Goal: Task Accomplishment & Management: Manage account settings

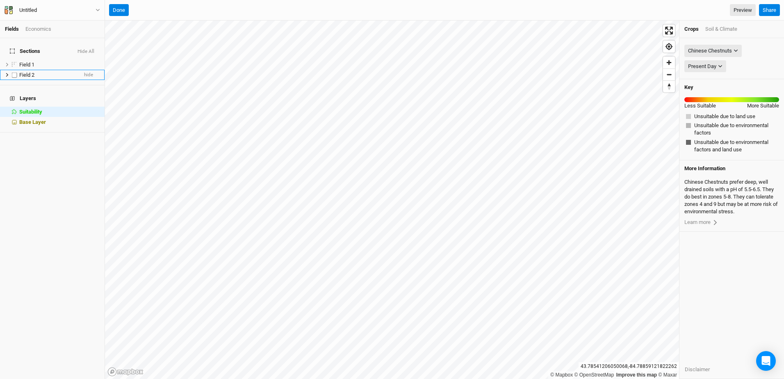
click at [18, 70] on label at bounding box center [14, 75] width 10 height 10
click at [17, 72] on input "checkbox" at bounding box center [14, 74] width 5 height 5
checkbox input "true"
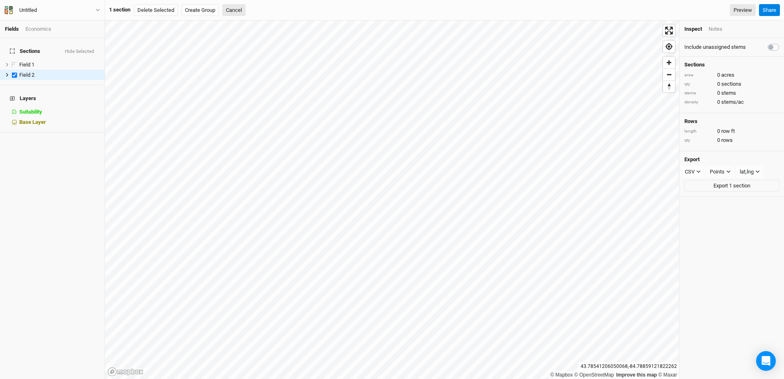
click at [39, 30] on div "Economics" at bounding box center [38, 28] width 26 height 7
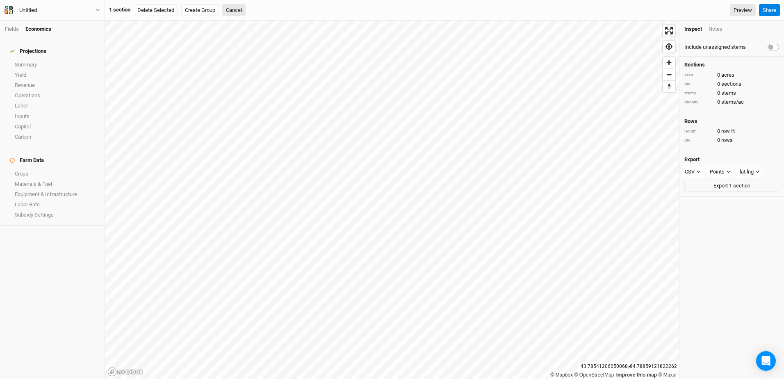
click at [40, 28] on div "Economics" at bounding box center [38, 28] width 26 height 7
click at [33, 59] on link "Summary" at bounding box center [52, 64] width 105 height 10
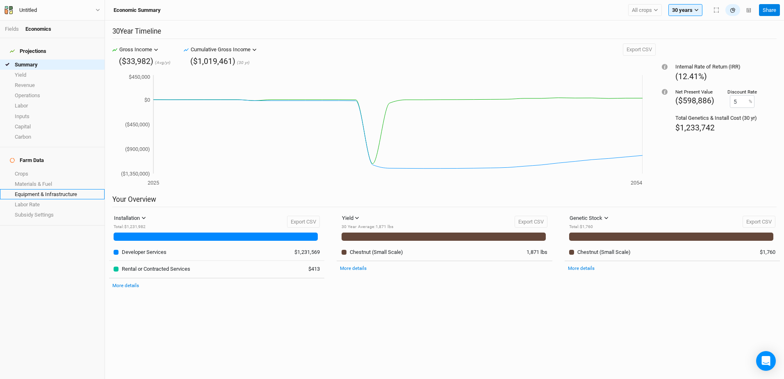
click at [24, 189] on link "Equipment & Infrastructure" at bounding box center [52, 194] width 105 height 10
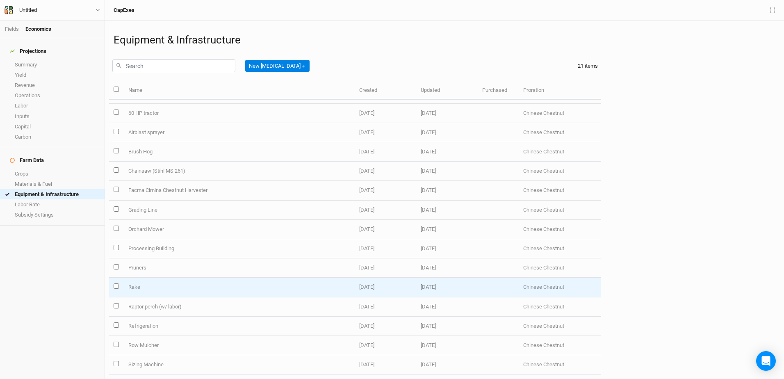
scroll to position [52, 0]
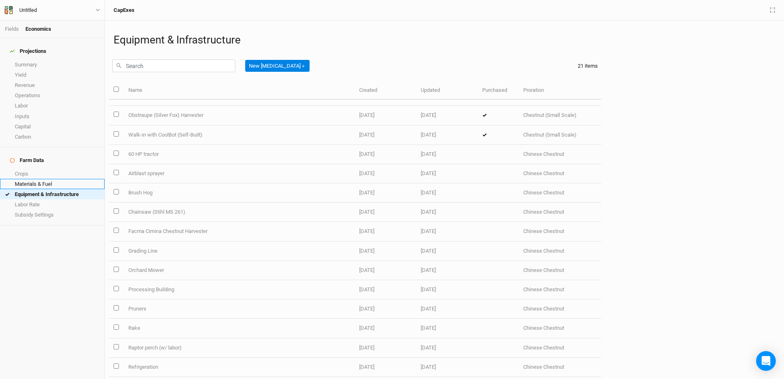
click at [23, 179] on link "Materials & Fuel" at bounding box center [52, 184] width 105 height 10
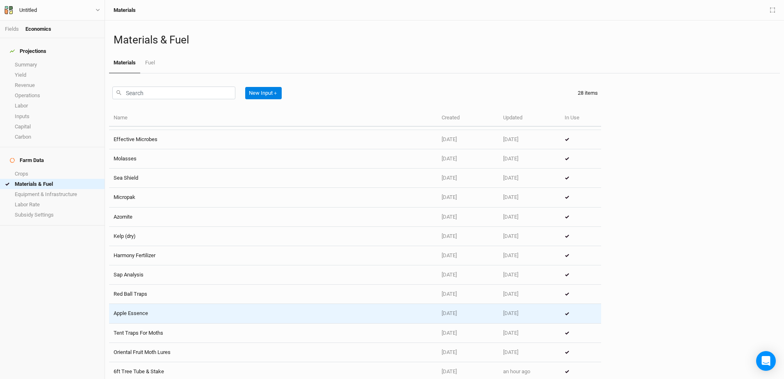
scroll to position [296, 0]
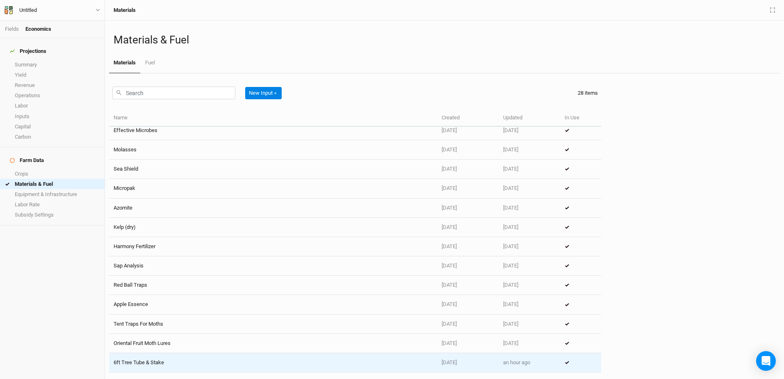
click at [133, 361] on td "6ft Tree Tube & Stake" at bounding box center [273, 362] width 328 height 19
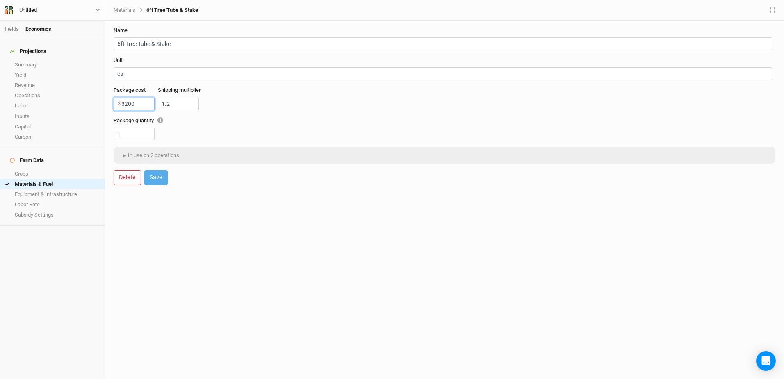
click at [137, 102] on input "3200" at bounding box center [134, 104] width 41 height 13
type input "3"
click at [156, 180] on button "Save" at bounding box center [155, 177] width 23 height 14
type input "9"
click at [158, 155] on button "▸ In use on 2 operations" at bounding box center [150, 155] width 65 height 12
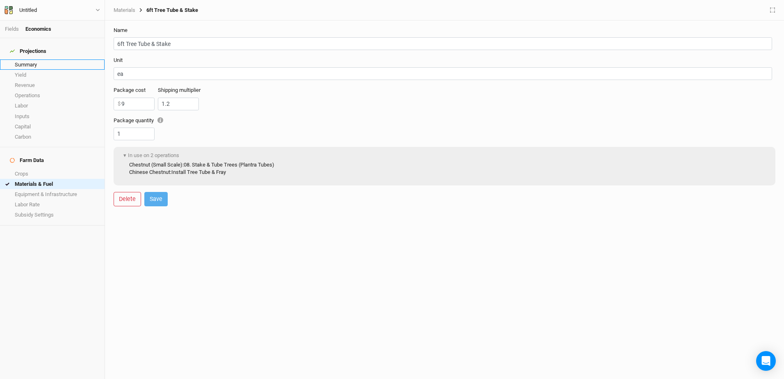
click at [31, 59] on link "Summary" at bounding box center [52, 64] width 105 height 10
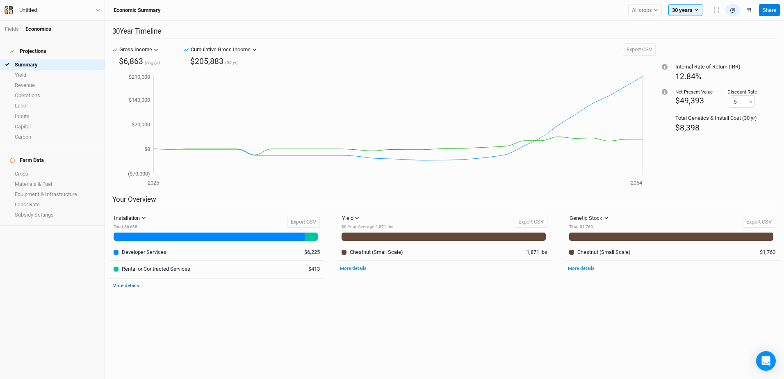
click at [134, 286] on link "More details" at bounding box center [125, 285] width 27 height 6
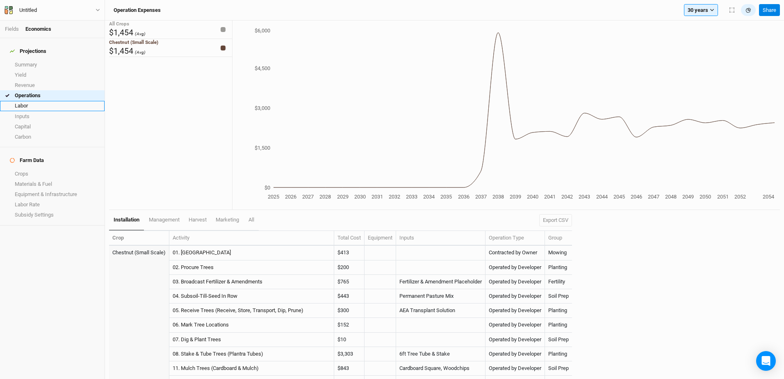
click at [28, 101] on link "Labor" at bounding box center [52, 106] width 105 height 10
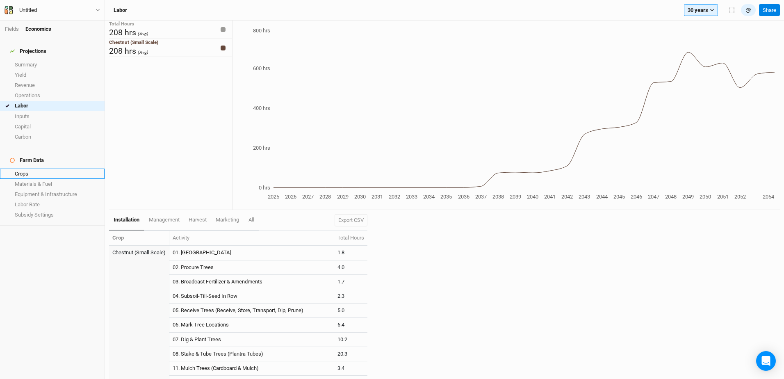
click at [23, 169] on link "Crops" at bounding box center [52, 174] width 105 height 10
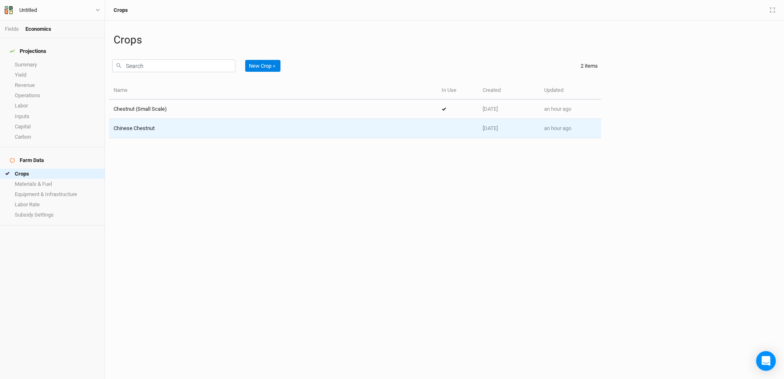
click at [121, 127] on span "Chinese Chestnut" at bounding box center [134, 128] width 41 height 6
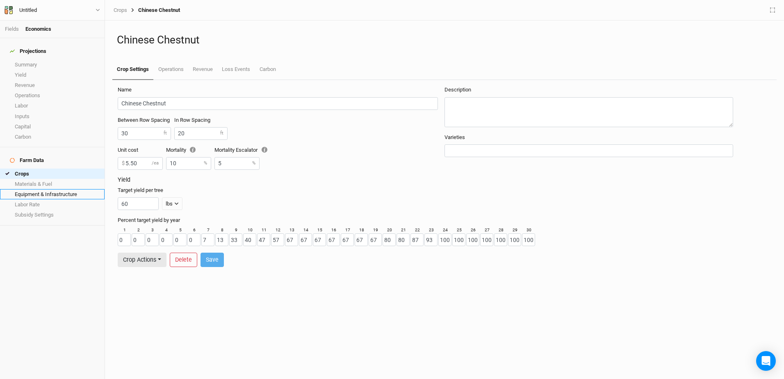
click at [57, 189] on link "Equipment & Infrastructure" at bounding box center [52, 194] width 105 height 10
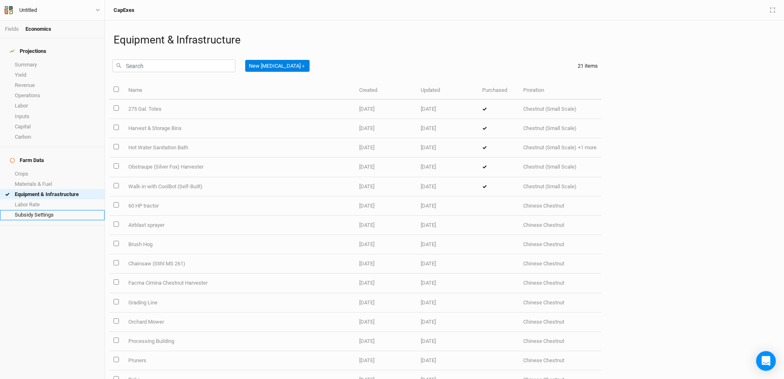
click at [33, 210] on link "Subsidy Settings" at bounding box center [52, 215] width 105 height 10
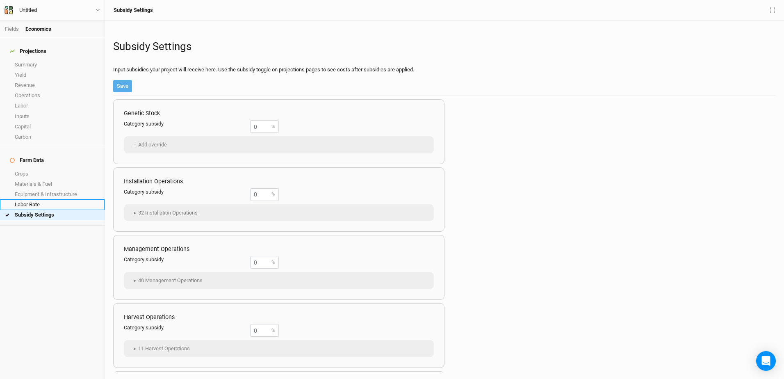
click at [32, 199] on link "Labor Rate" at bounding box center [52, 204] width 105 height 10
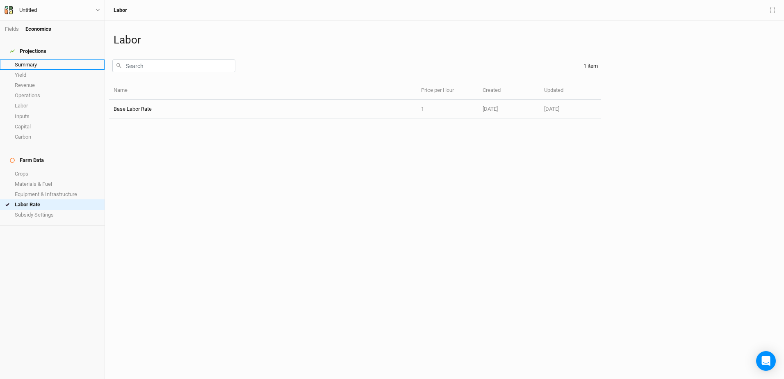
click at [30, 59] on link "Summary" at bounding box center [52, 64] width 105 height 10
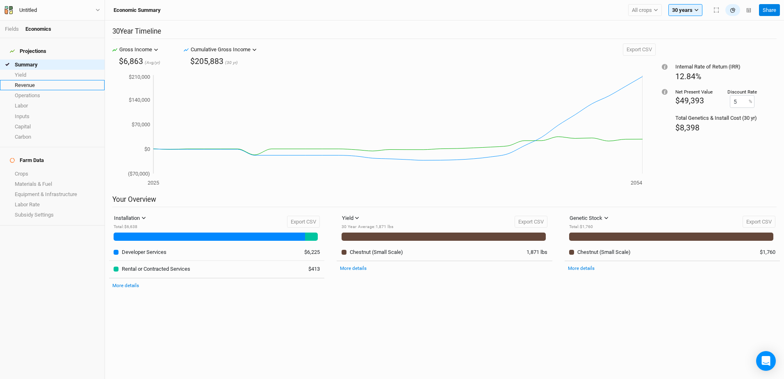
click at [21, 81] on link "Revenue" at bounding box center [52, 85] width 105 height 10
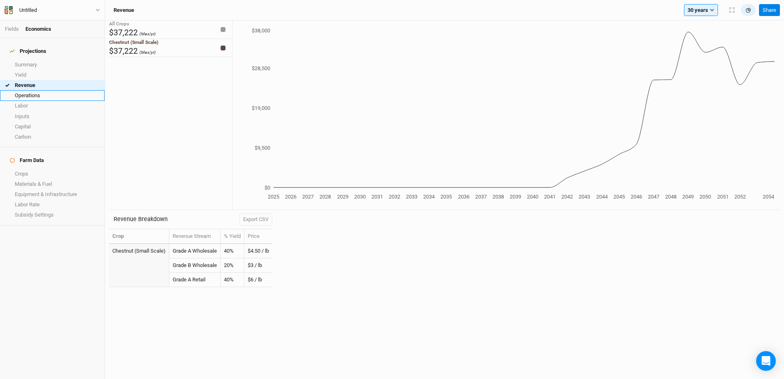
click at [23, 90] on link "Operations" at bounding box center [52, 95] width 105 height 10
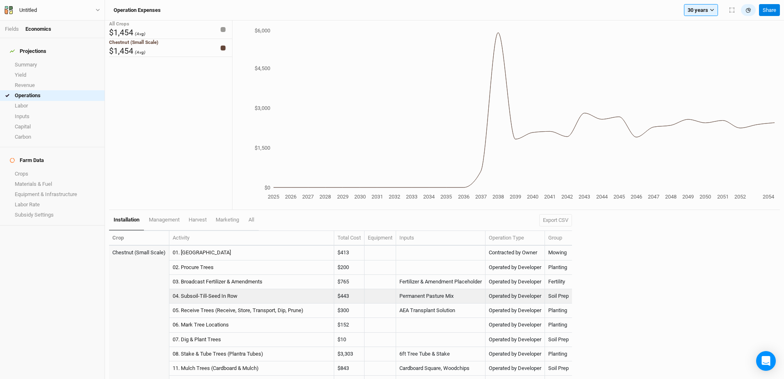
scroll to position [69, 0]
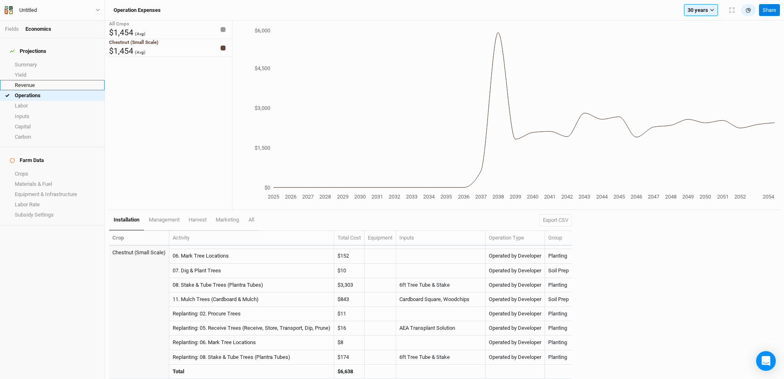
click at [35, 82] on link "Revenue" at bounding box center [52, 85] width 105 height 10
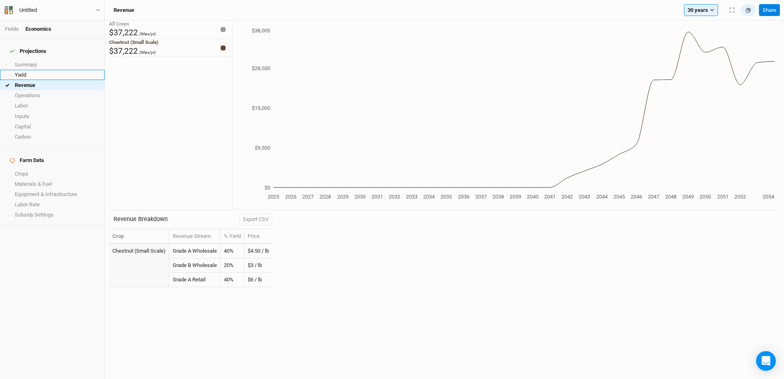
click at [27, 70] on link "Yield" at bounding box center [52, 75] width 105 height 10
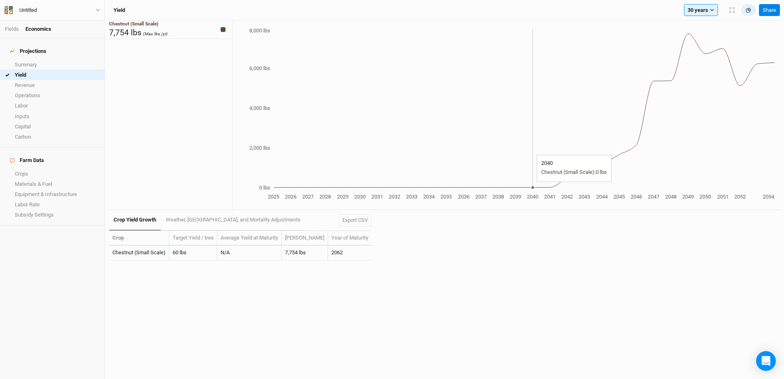
click at [529, 186] on icon "2025 2026 2027 2028 2029 2030 2031 2032 2033 2034 2035 2036 2037 2038 2039 2040…" at bounding box center [503, 114] width 542 height 175
click at [138, 253] on td "Chestnut (Small Scale)" at bounding box center [139, 253] width 60 height 14
click at [25, 169] on link "Crops" at bounding box center [52, 174] width 105 height 10
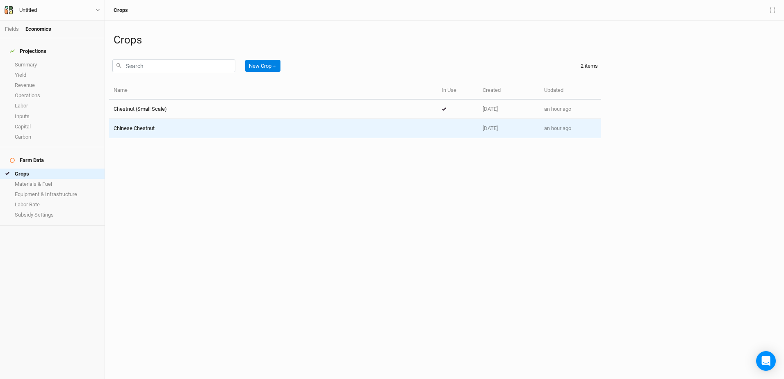
click at [384, 131] on div "Chinese Chestnut" at bounding box center [273, 128] width 319 height 7
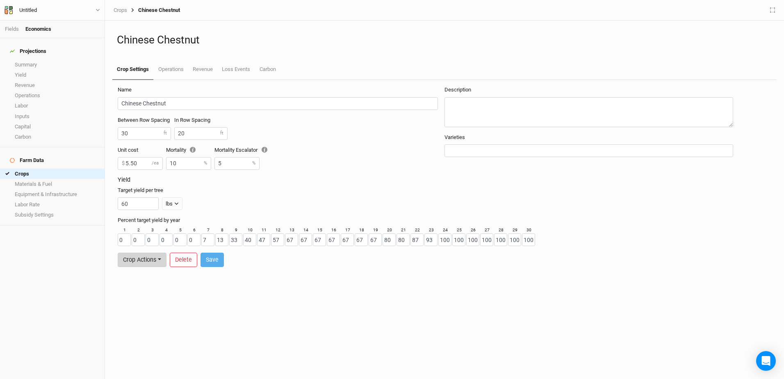
click at [157, 259] on button "Crop Actions" at bounding box center [142, 260] width 49 height 14
click at [164, 228] on button "Revert to Template" at bounding box center [162, 230] width 88 height 13
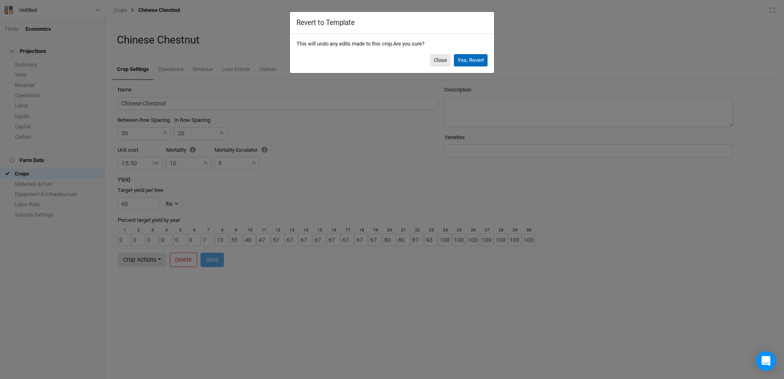
click at [473, 56] on button "Yes, Revert" at bounding box center [471, 60] width 34 height 12
type input "20"
type input "9.60"
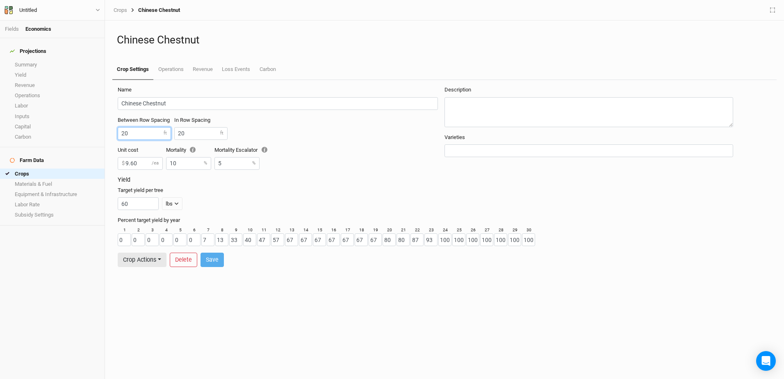
click at [131, 132] on input "20" at bounding box center [144, 133] width 53 height 13
type input "2"
type input "30"
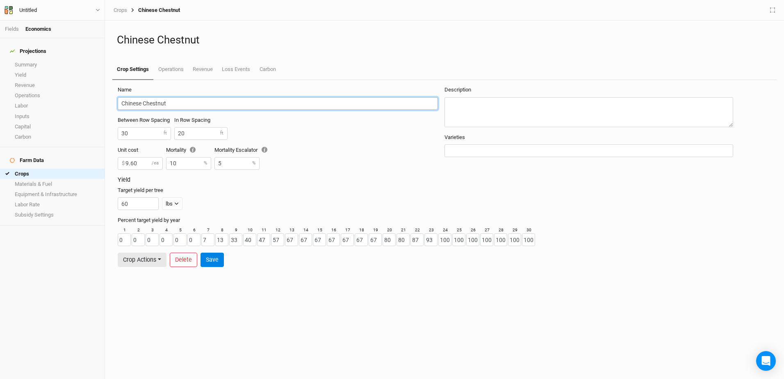
click at [419, 105] on input "Chinese Chestnut" at bounding box center [278, 103] width 320 height 13
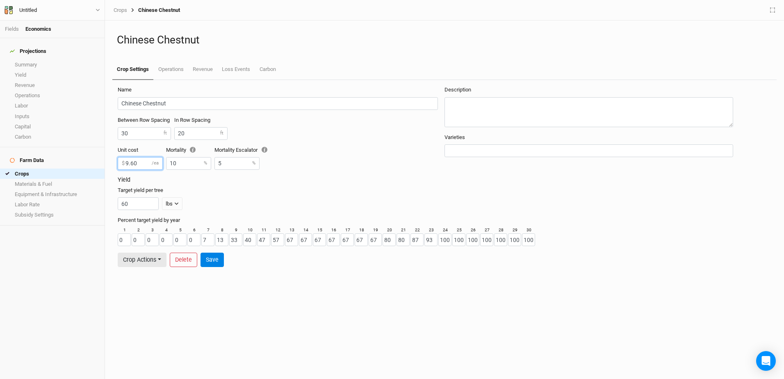
click at [139, 160] on input "9.60" at bounding box center [140, 163] width 45 height 13
type input "9"
type input "5.50"
click at [209, 262] on button "Save" at bounding box center [211, 260] width 23 height 14
click at [46, 179] on link "Materials & Fuel" at bounding box center [52, 184] width 105 height 10
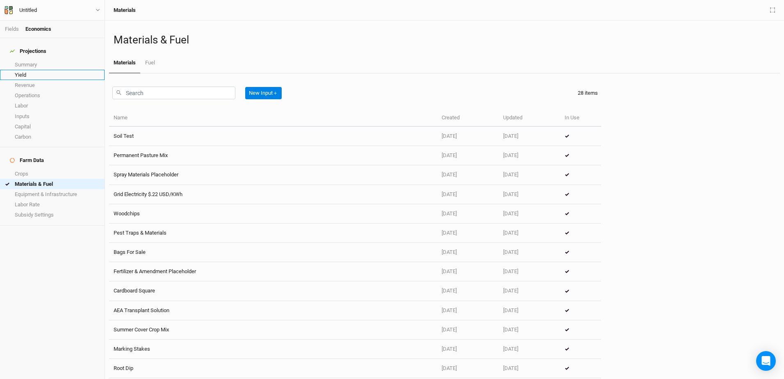
click at [25, 70] on link "Yield" at bounding box center [52, 75] width 105 height 10
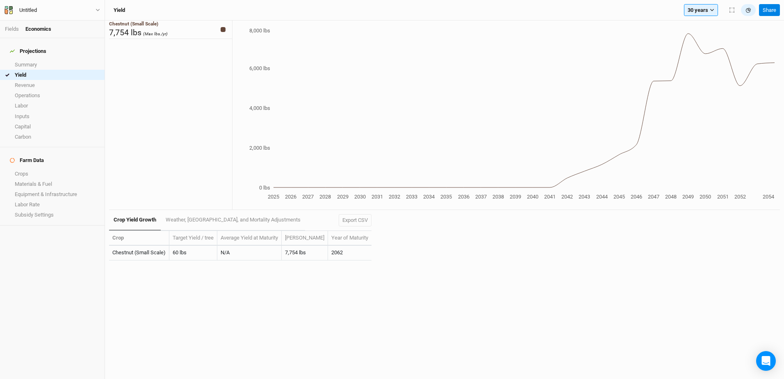
click at [337, 239] on th "Year of Maturity" at bounding box center [349, 238] width 43 height 15
click at [20, 169] on link "Crops" at bounding box center [52, 174] width 105 height 10
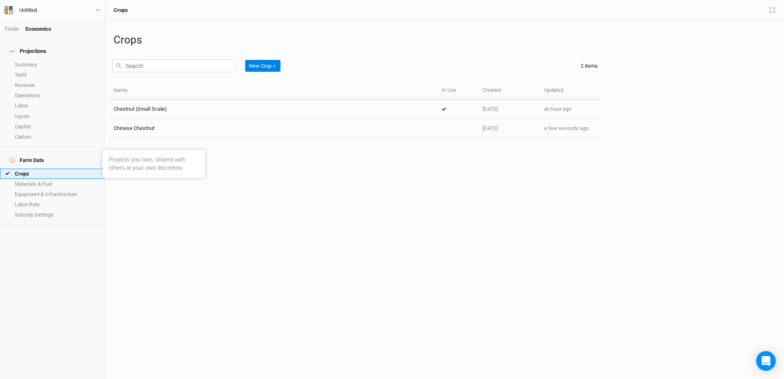
click at [25, 169] on link "Crops" at bounding box center [52, 174] width 105 height 10
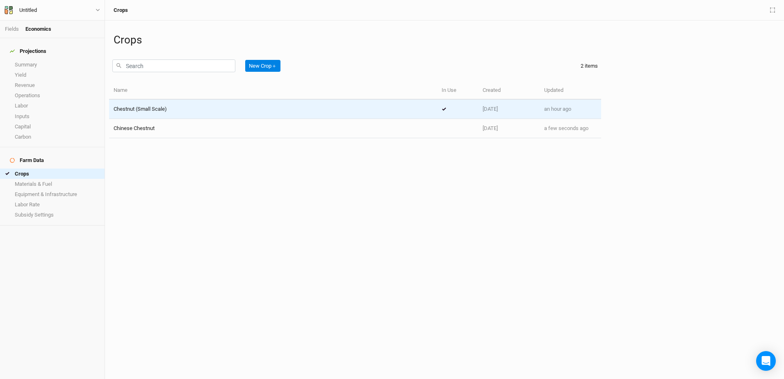
click at [139, 107] on span "Chestnut (Small Scale)" at bounding box center [140, 109] width 53 height 6
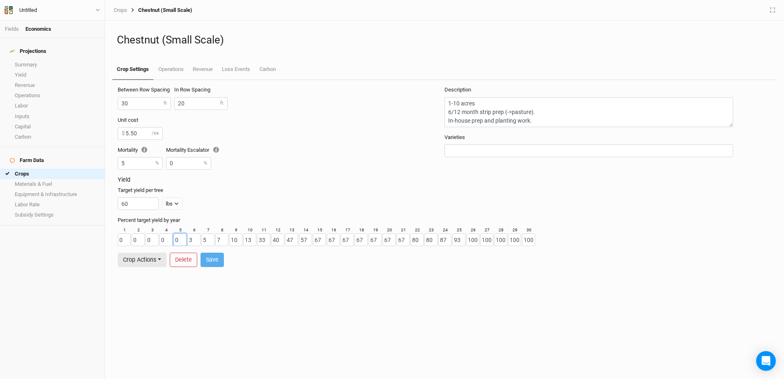
click at [180, 236] on input "0" at bounding box center [179, 239] width 13 height 13
click at [241, 305] on div "Between Row Spacing 30 ft In Row Spacing 20 ft Unit cost 5.50 $ /ea Mortality 5…" at bounding box center [444, 229] width 671 height 299
click at [385, 241] on input "67" at bounding box center [389, 239] width 13 height 13
type input "100"
drag, startPoint x: 406, startPoint y: 237, endPoint x: 421, endPoint y: 231, distance: 16.5
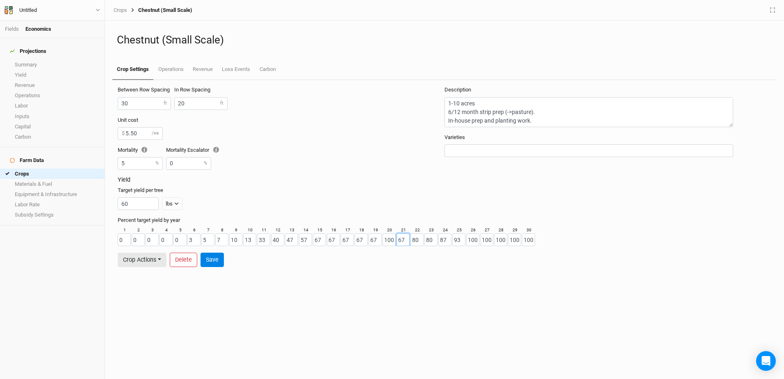
click at [406, 236] on input "67" at bounding box center [402, 239] width 13 height 13
type input "6"
type input "100"
click at [418, 238] on input "80" at bounding box center [416, 239] width 13 height 13
type input "8"
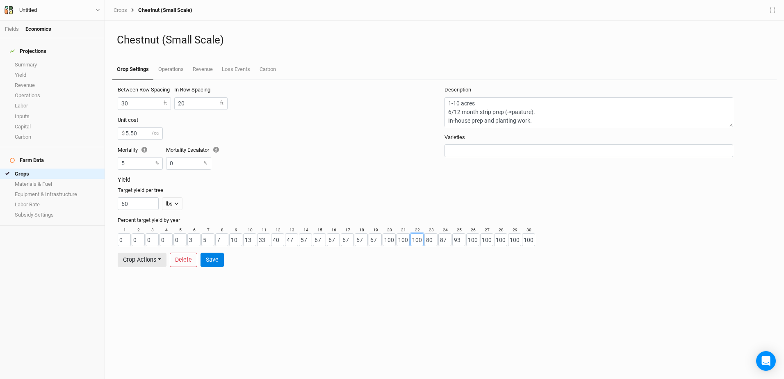
type input "100"
click at [448, 238] on input "87" at bounding box center [444, 239] width 13 height 13
type input "8"
type input "100"
click at [433, 237] on input "80" at bounding box center [430, 239] width 13 height 13
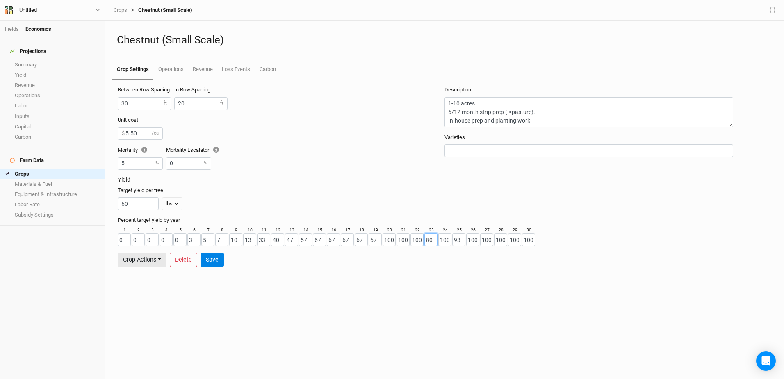
type input "8"
type input "100"
drag, startPoint x: 461, startPoint y: 240, endPoint x: 484, endPoint y: 233, distance: 24.4
click at [465, 239] on input "93" at bounding box center [458, 239] width 13 height 13
type input "9"
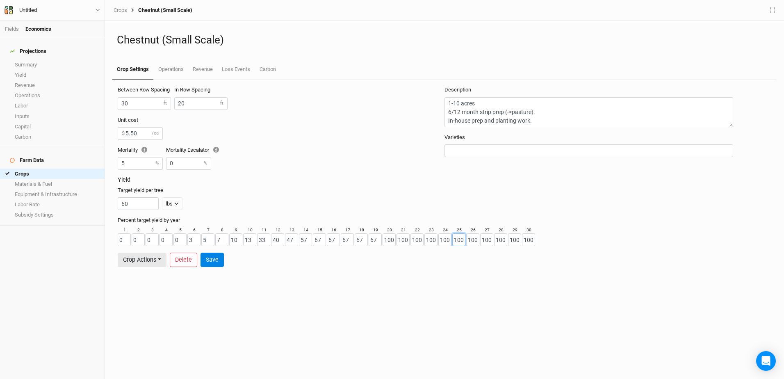
type input "100"
click at [376, 238] on input "67" at bounding box center [375, 239] width 13 height 13
type input "6"
type input "90"
click at [362, 238] on input "67" at bounding box center [361, 239] width 13 height 13
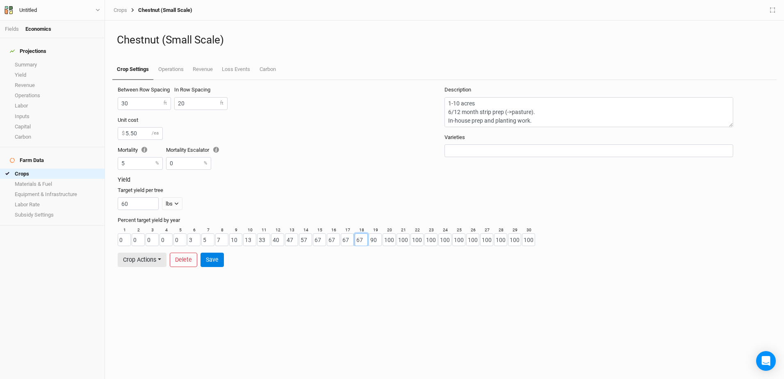
type input "6"
type input "80"
click at [348, 238] on input "67" at bounding box center [347, 239] width 13 height 13
type input "6"
type input "70"
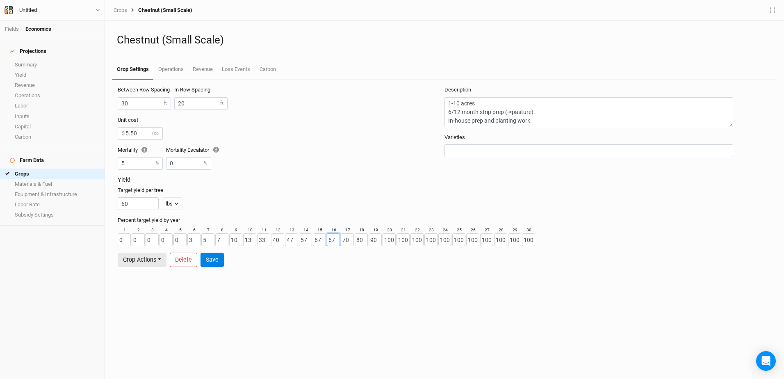
drag, startPoint x: 334, startPoint y: 239, endPoint x: 344, endPoint y: 231, distance: 13.1
click at [333, 239] on input "67" at bounding box center [333, 239] width 13 height 13
type input "6"
type input "60"
click at [322, 238] on input "67" at bounding box center [319, 239] width 13 height 13
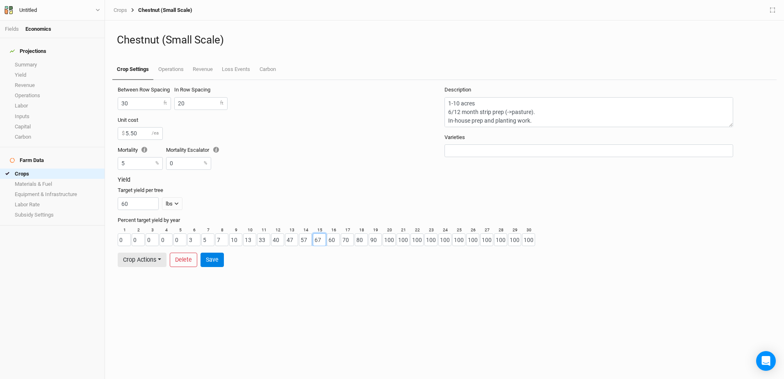
type input "6"
type input "50"
click at [307, 239] on input "57" at bounding box center [305, 239] width 13 height 13
type input "5"
type input "7"
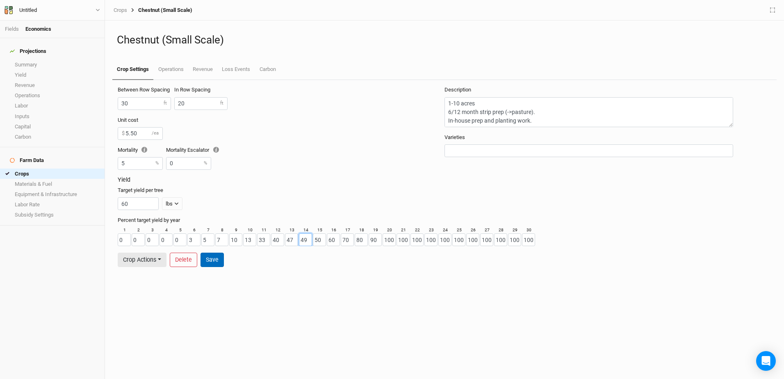
type input "49"
click at [215, 259] on button "Save" at bounding box center [211, 260] width 23 height 14
click at [22, 70] on link "Yield" at bounding box center [52, 75] width 105 height 10
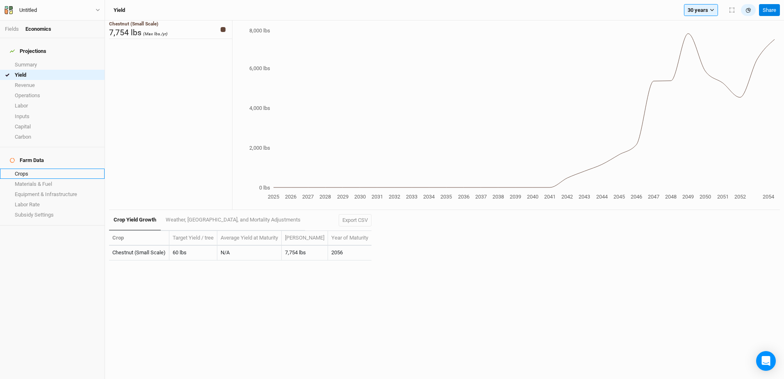
click at [27, 169] on link "Crops" at bounding box center [52, 174] width 105 height 10
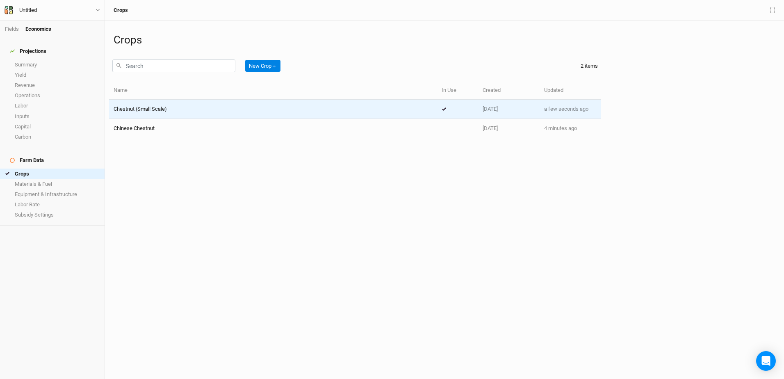
click at [356, 107] on div "Chestnut (Small Scale)" at bounding box center [273, 108] width 319 height 7
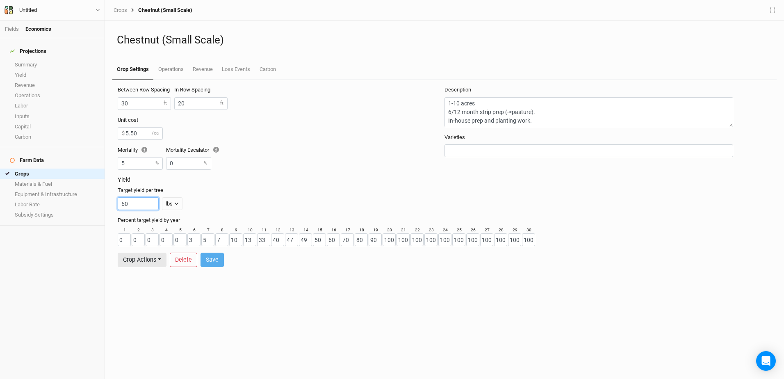
click at [133, 203] on input "60" at bounding box center [138, 203] width 41 height 13
type input "6"
type input "70"
click at [216, 259] on button "Save" at bounding box center [211, 260] width 23 height 14
click at [22, 70] on link "Yield" at bounding box center [52, 75] width 105 height 10
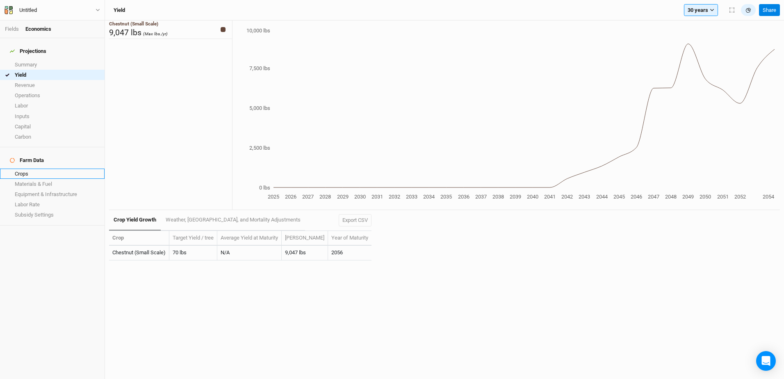
click at [20, 169] on link "Crops" at bounding box center [52, 174] width 105 height 10
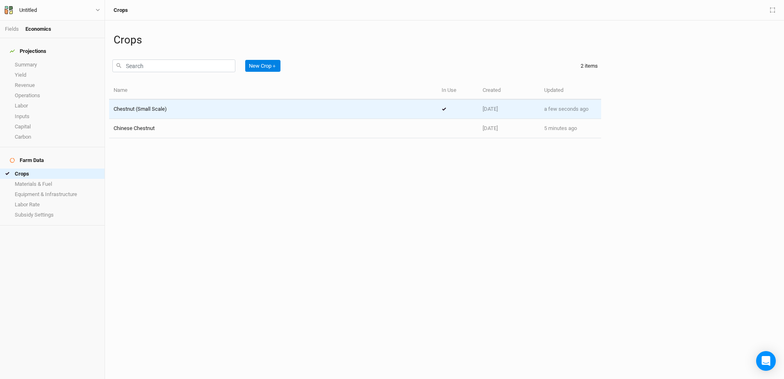
click at [149, 110] on span "Chestnut (Small Scale)" at bounding box center [140, 109] width 53 height 6
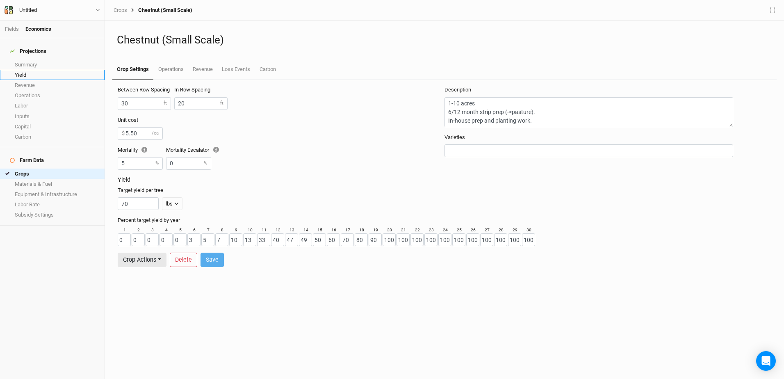
click at [30, 72] on link "Yield" at bounding box center [52, 75] width 105 height 10
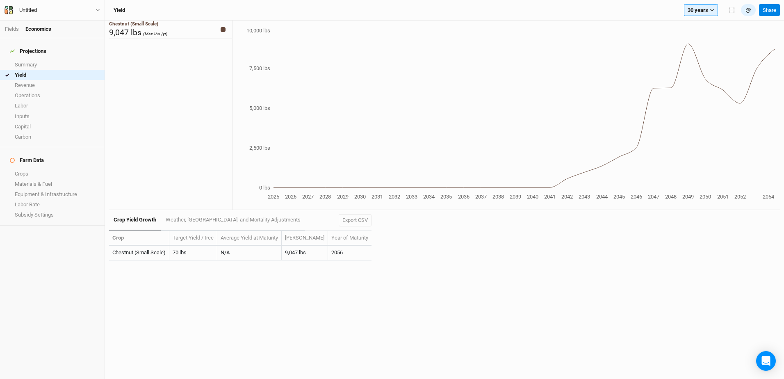
click at [447, 194] on tspan "2035" at bounding box center [445, 197] width 11 height 6
click at [447, 192] on icon "2025 2026 2027 2028 2029 2030 2031 2032 2033 2034 2035 2036 2037 2038 2039 2040…" at bounding box center [503, 114] width 542 height 175
click at [445, 197] on tspan "2035" at bounding box center [445, 197] width 11 height 6
click at [322, 195] on tspan "2028" at bounding box center [324, 197] width 11 height 6
click at [412, 185] on icon "2025 2026 2027 2028 2029 2030 2031 2032 2033 2034 2035 2036 2037 2038 2039 2040…" at bounding box center [503, 114] width 542 height 175
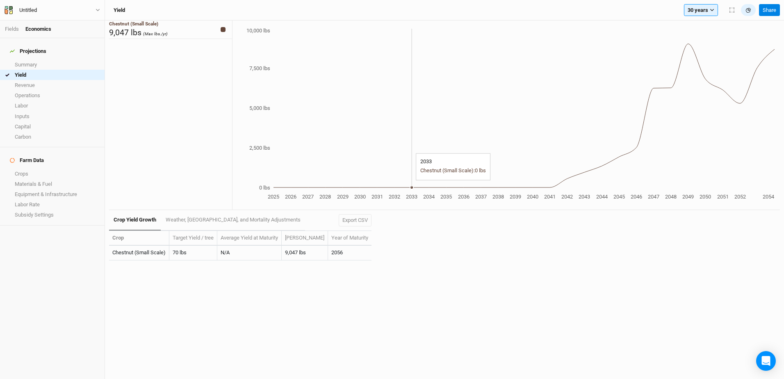
click at [413, 184] on icon "2025 2026 2027 2028 2029 2030 2031 2032 2033 2034 2035 2036 2037 2038 2039 2040…" at bounding box center [503, 114] width 542 height 175
drag, startPoint x: 413, startPoint y: 184, endPoint x: 419, endPoint y: 177, distance: 9.9
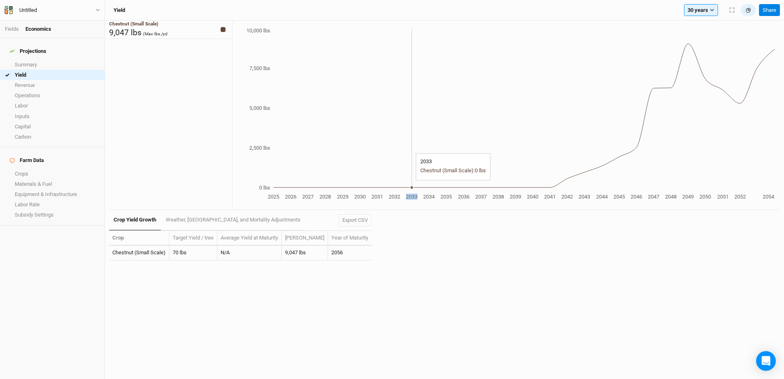
click at [419, 177] on icon "2025 2026 2027 2028 2029 2030 2031 2032 2033 2034 2035 2036 2037 2038 2039 2040…" at bounding box center [503, 114] width 542 height 175
click at [426, 166] on icon "2025 2026 2027 2028 2029 2030 2031 2032 2033 2034 2035 2036 2037 2038 2039 2040…" at bounding box center [503, 114] width 542 height 175
click at [13, 26] on link "Fields" at bounding box center [12, 29] width 14 height 6
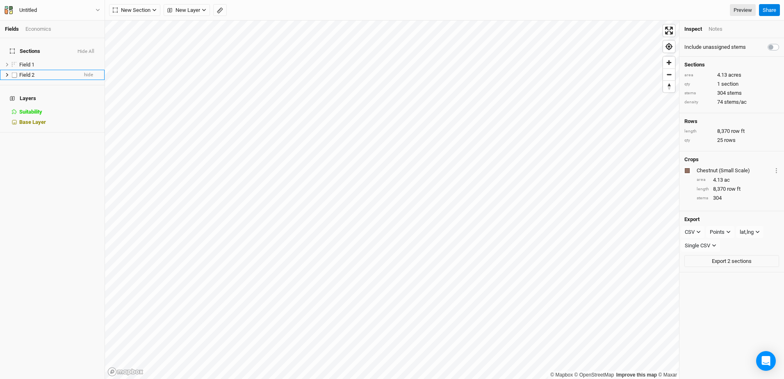
click at [15, 71] on label at bounding box center [14, 75] width 10 height 10
click at [15, 72] on input "checkbox" at bounding box center [14, 74] width 5 height 5
checkbox input "true"
click at [39, 25] on div "Fields Economics" at bounding box center [52, 29] width 105 height 18
click at [39, 30] on div "Economics" at bounding box center [38, 28] width 26 height 7
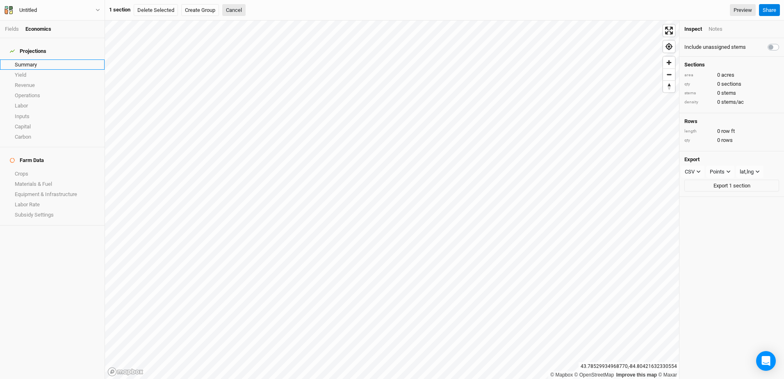
click at [27, 62] on link "Summary" at bounding box center [52, 64] width 105 height 10
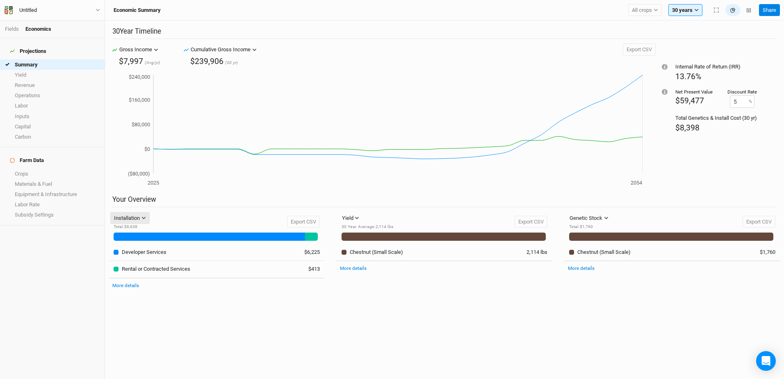
click at [146, 219] on icon "button" at bounding box center [143, 218] width 5 height 5
click at [67, 266] on div "Projections Summary Yield Revenue Operations Labor Inputs Capital Carbon Farm D…" at bounding box center [52, 208] width 105 height 341
click at [21, 70] on link "Yield" at bounding box center [52, 75] width 105 height 10
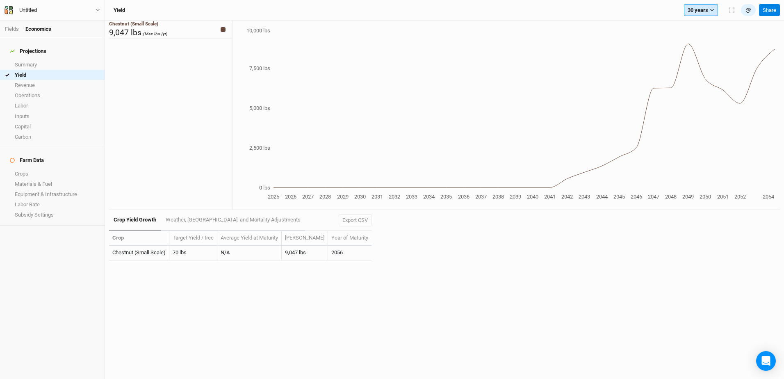
click at [713, 10] on icon "button" at bounding box center [712, 10] width 5 height 5
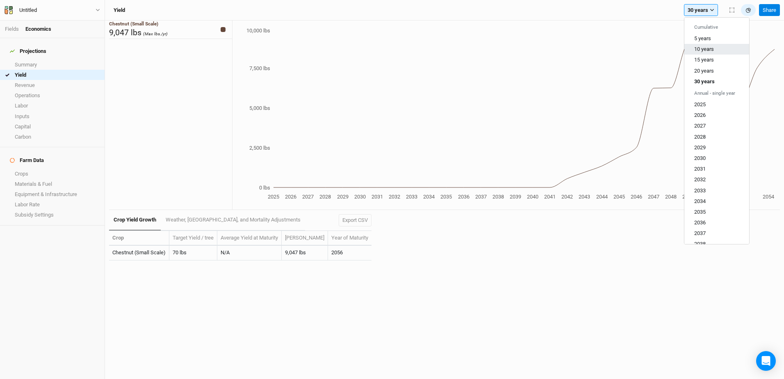
click at [706, 52] on span "10 years" at bounding box center [704, 49] width 20 height 6
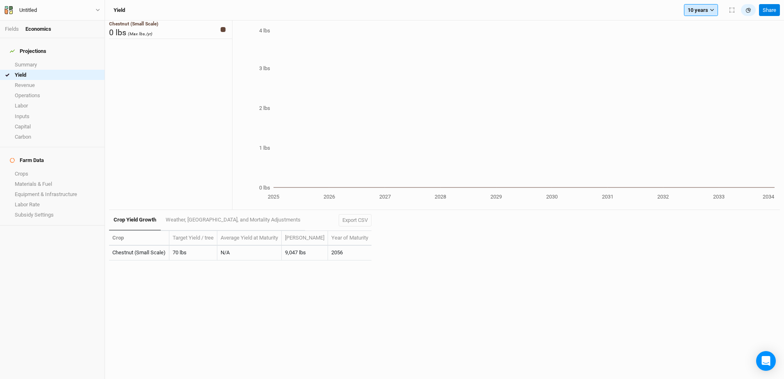
click at [713, 9] on icon "button" at bounding box center [712, 10] width 4 height 2
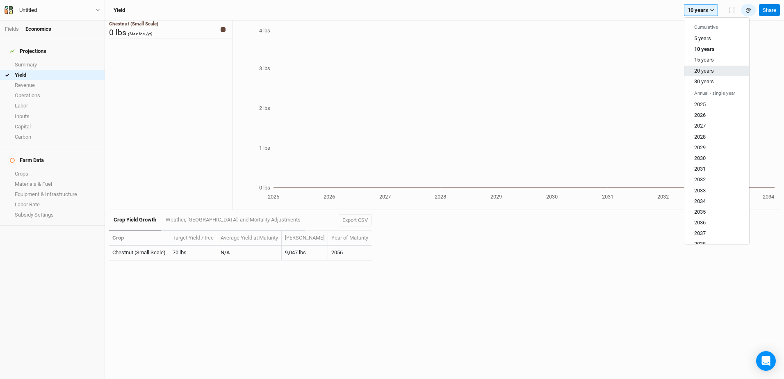
click at [706, 70] on span "20 years" at bounding box center [704, 70] width 20 height 6
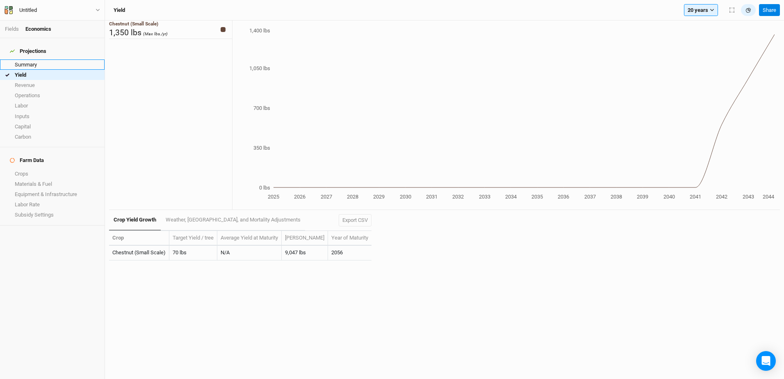
click at [31, 59] on link "Summary" at bounding box center [52, 64] width 105 height 10
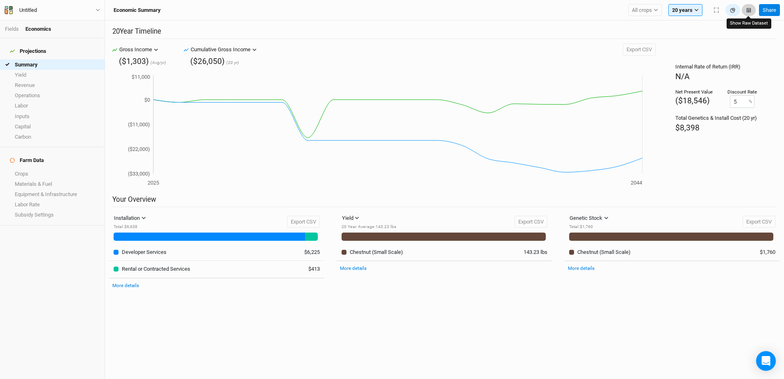
click at [752, 11] on button "button" at bounding box center [749, 10] width 14 height 12
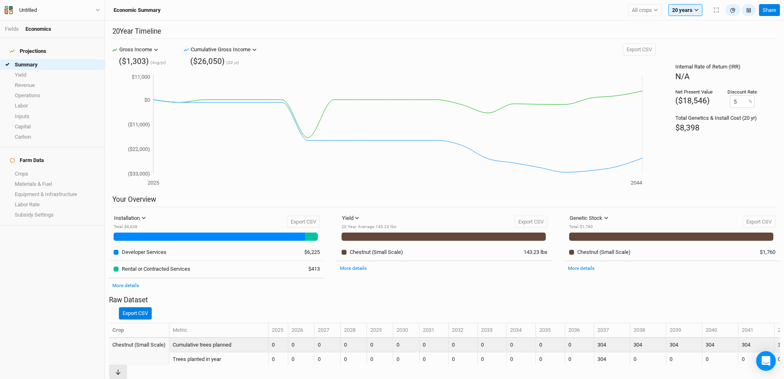
click at [301, 338] on td "0" at bounding box center [301, 345] width 26 height 14
click at [297, 338] on td "0" at bounding box center [301, 345] width 26 height 14
click at [298, 338] on td "0" at bounding box center [301, 345] width 26 height 14
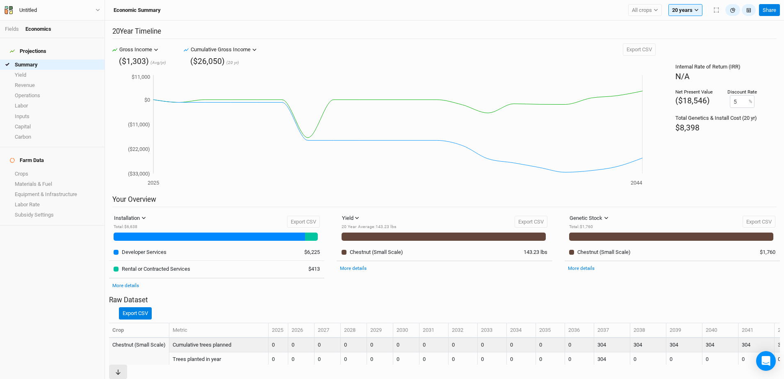
click at [278, 338] on td "0" at bounding box center [279, 345] width 20 height 14
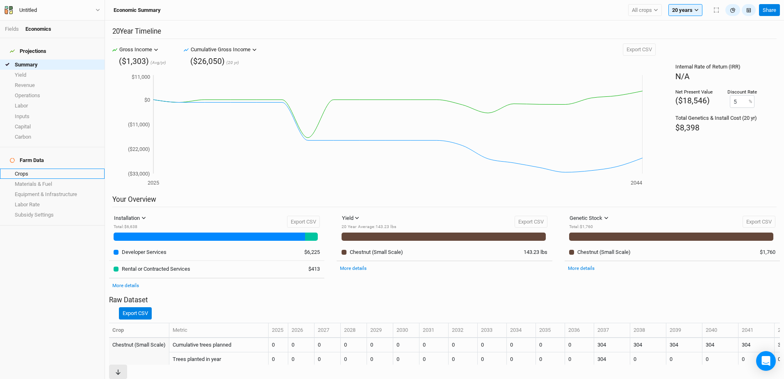
click at [30, 169] on link "Crops" at bounding box center [52, 174] width 105 height 10
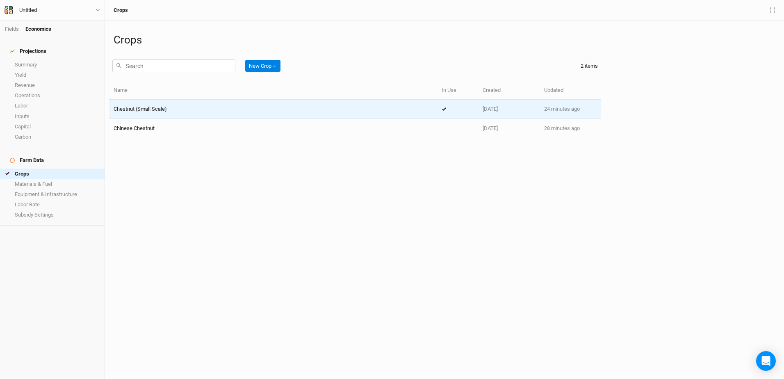
click at [157, 110] on span "Chestnut (Small Scale)" at bounding box center [140, 109] width 53 height 6
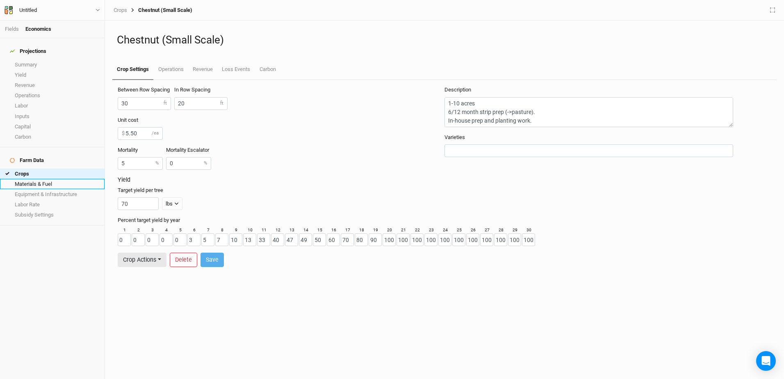
click at [34, 179] on link "Materials & Fuel" at bounding box center [52, 184] width 105 height 10
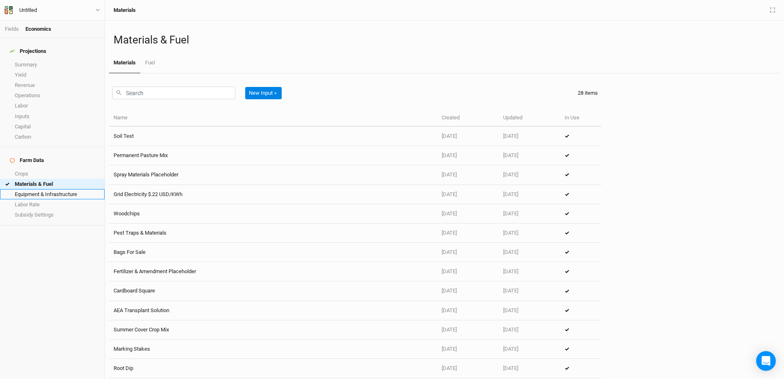
click at [33, 189] on link "Equipment & Infrastructure" at bounding box center [52, 194] width 105 height 10
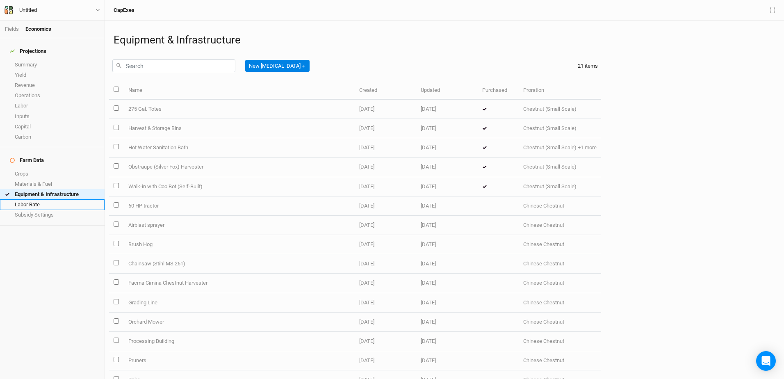
click at [32, 199] on link "Labor Rate" at bounding box center [52, 204] width 105 height 10
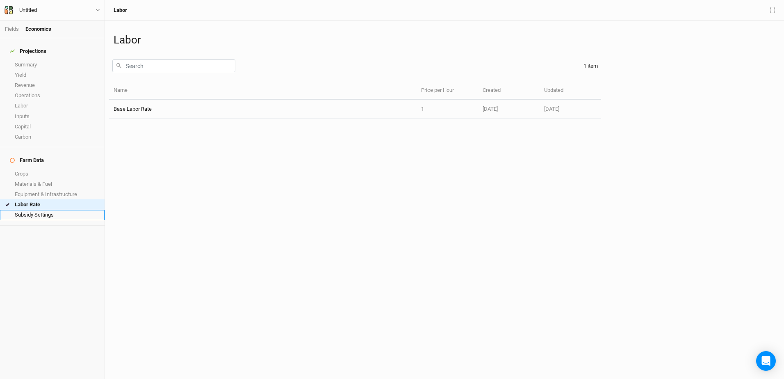
click at [31, 210] on link "Subsidy Settings" at bounding box center [52, 215] width 105 height 10
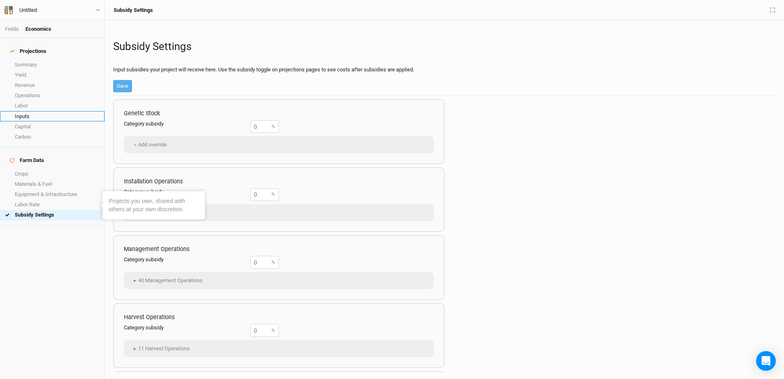
click at [19, 111] on link "Inputs" at bounding box center [52, 116] width 105 height 10
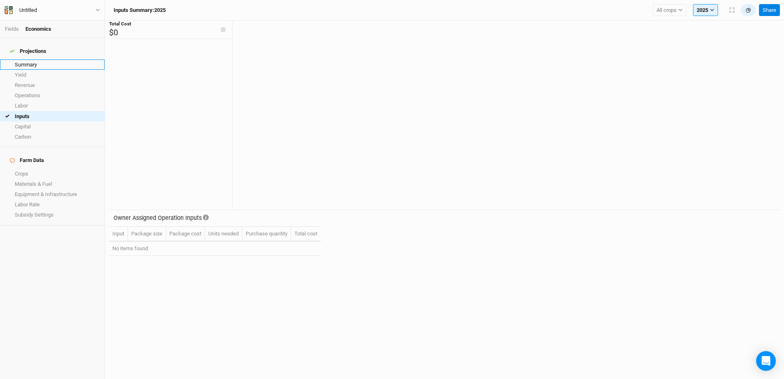
click at [25, 63] on link "Summary" at bounding box center [52, 64] width 105 height 10
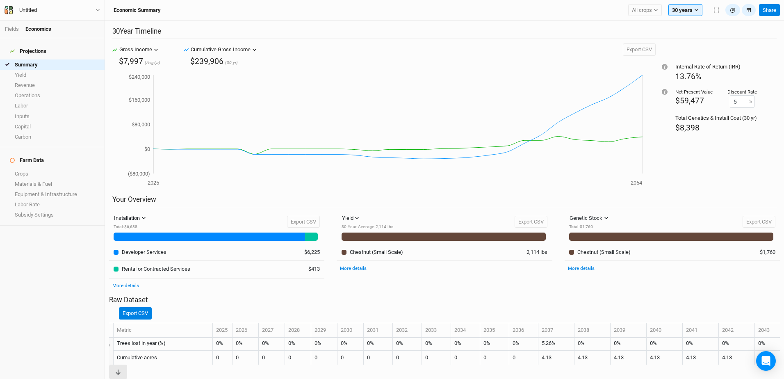
scroll to position [0, 56]
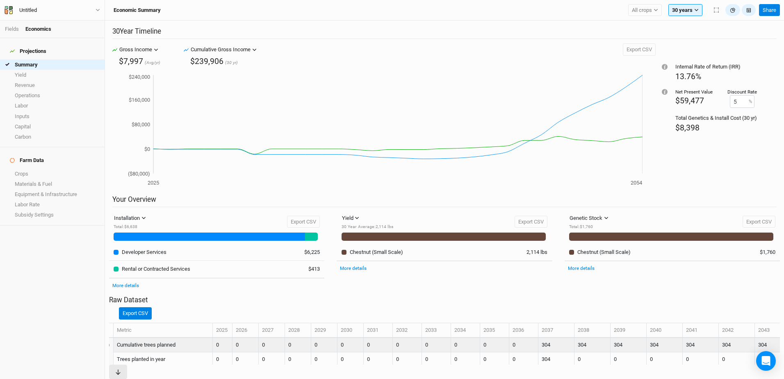
click at [153, 338] on td "Cumulative trees planned" at bounding box center [163, 345] width 99 height 14
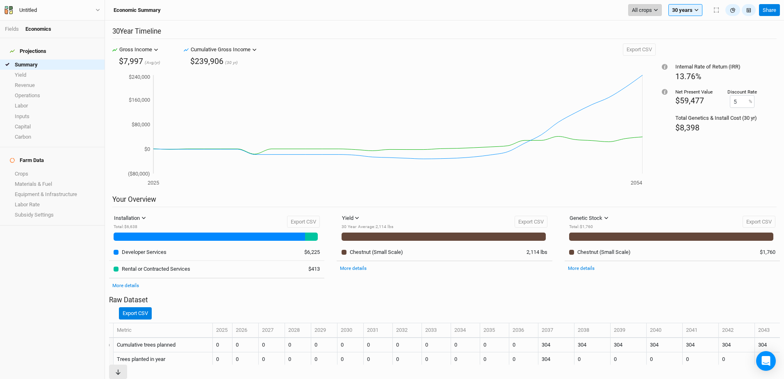
click at [656, 9] on icon "button" at bounding box center [656, 10] width 5 height 5
click at [506, 212] on div "Yield Yield Revenue Carbon 30 Year Average : 2,114 lbs Export CSV 30 Year Avera…" at bounding box center [444, 252] width 228 height 80
click at [153, 50] on button "Gross Income" at bounding box center [138, 49] width 43 height 12
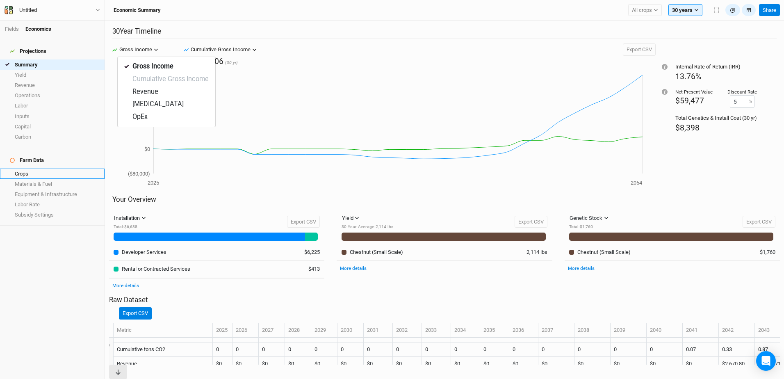
click at [18, 169] on link "Crops" at bounding box center [52, 174] width 105 height 10
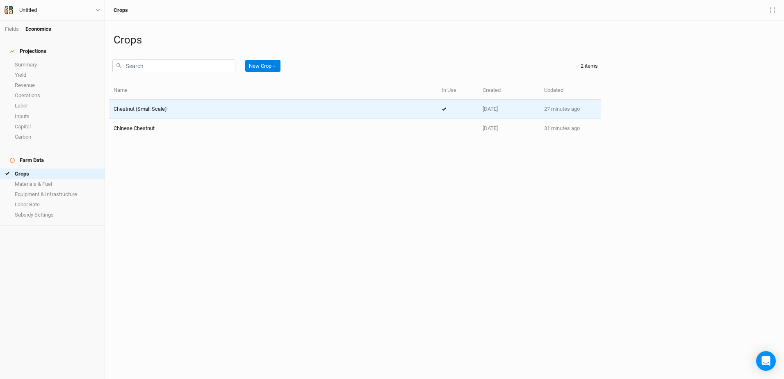
click at [137, 112] on span "Chestnut (Small Scale)" at bounding box center [140, 109] width 53 height 6
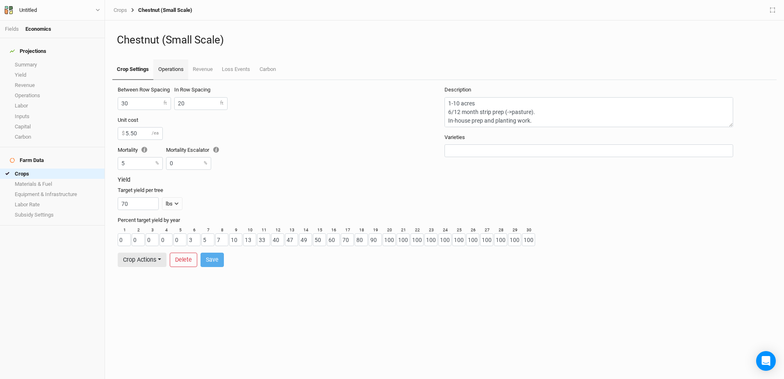
click at [176, 69] on link "Operations" at bounding box center [170, 69] width 34 height 20
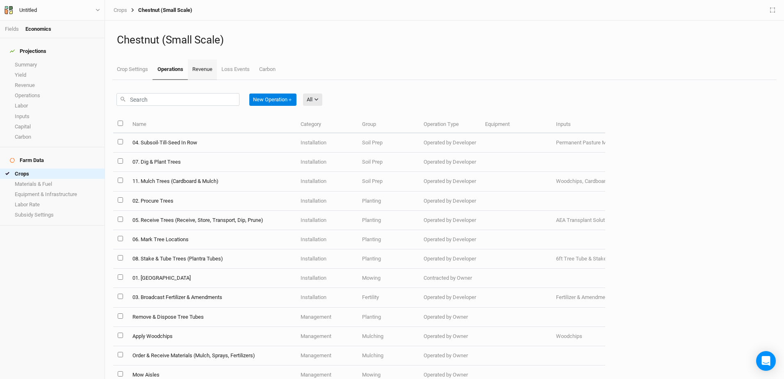
click at [204, 69] on link "Revenue" at bounding box center [202, 69] width 29 height 20
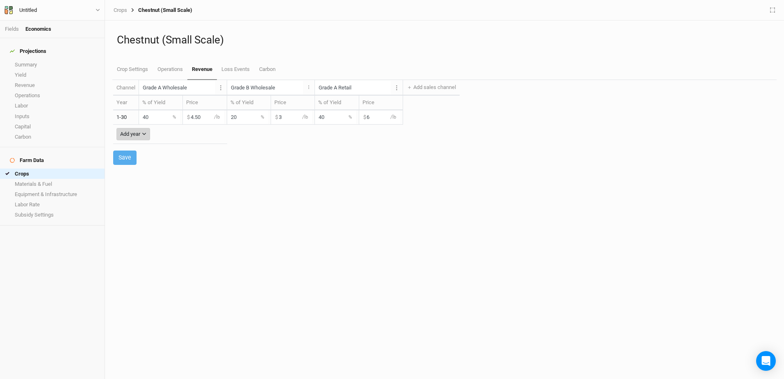
click at [148, 133] on button "Add year" at bounding box center [133, 134] width 34 height 12
click at [237, 156] on div "Save" at bounding box center [444, 157] width 663 height 14
click at [235, 68] on link "Loss Events" at bounding box center [235, 69] width 37 height 20
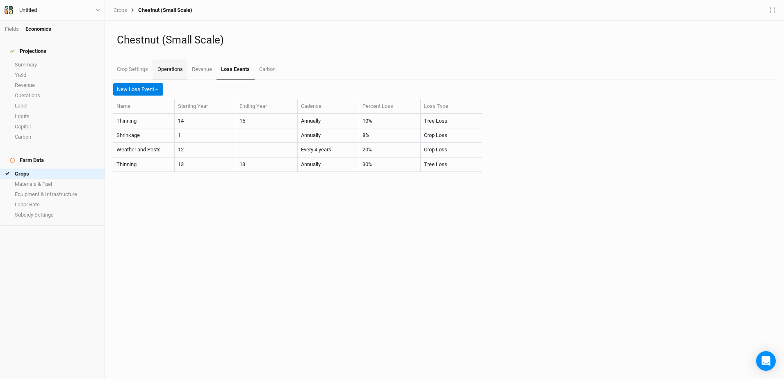
click at [162, 69] on link "Operations" at bounding box center [170, 69] width 34 height 20
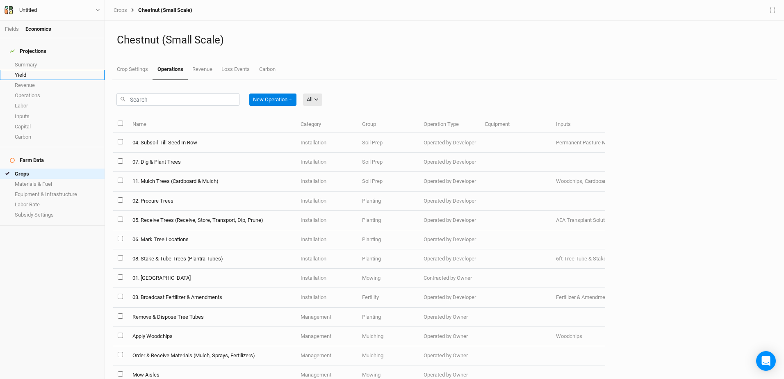
click at [26, 70] on link "Yield" at bounding box center [52, 75] width 105 height 10
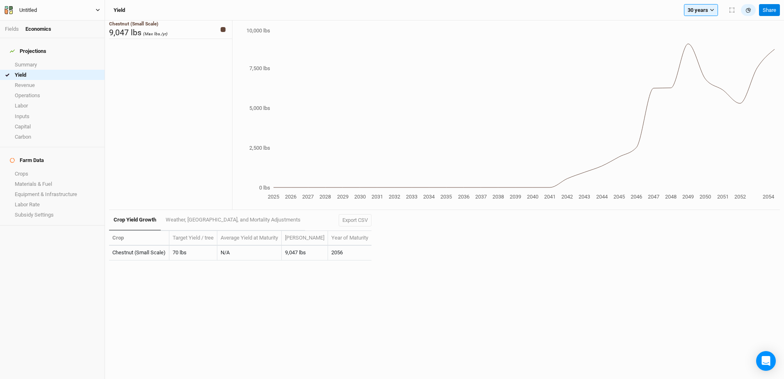
click at [100, 9] on button "Untitled" at bounding box center [52, 10] width 96 height 9
click at [55, 33] on button "Project Settings" at bounding box center [67, 33] width 65 height 11
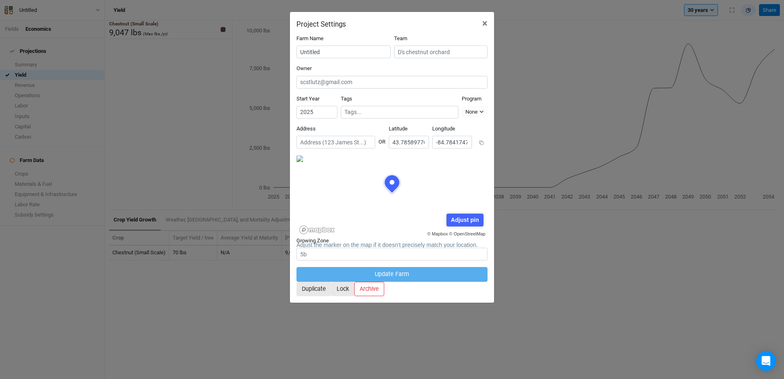
scroll to position [41, 96]
click at [564, 52] on div "Project Settings × Farm Name Untitled Team Owner Start Year 2025 Tags No tags f…" at bounding box center [392, 189] width 784 height 379
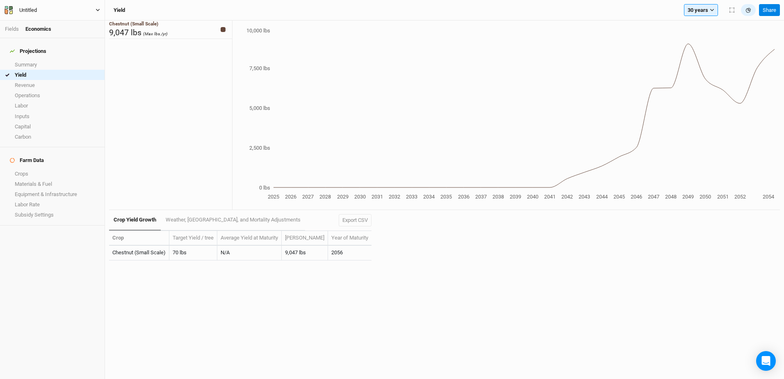
click at [98, 11] on icon "button" at bounding box center [98, 10] width 5 height 5
click at [64, 48] on button "User settings" at bounding box center [67, 48] width 65 height 11
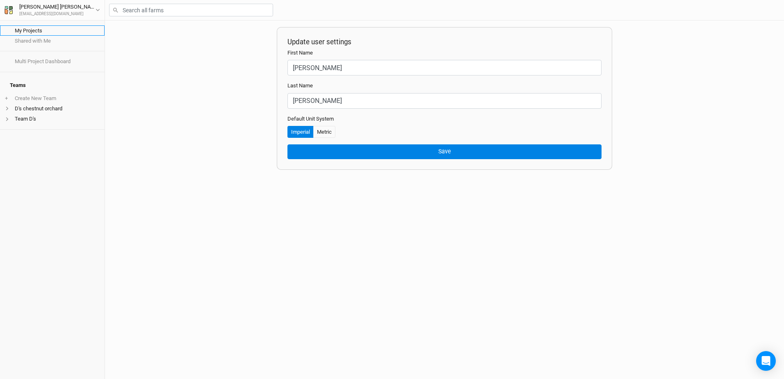
click at [40, 30] on link "My Projects" at bounding box center [52, 30] width 105 height 10
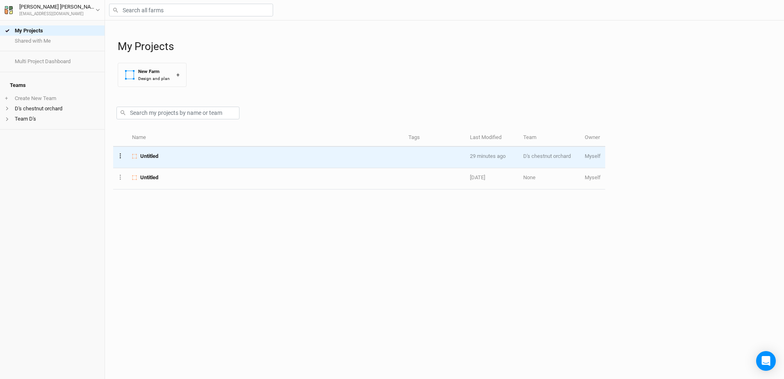
click at [120, 156] on icon "Layer 1" at bounding box center [120, 155] width 1 height 5
click at [145, 142] on button "Project Settings" at bounding box center [151, 142] width 67 height 13
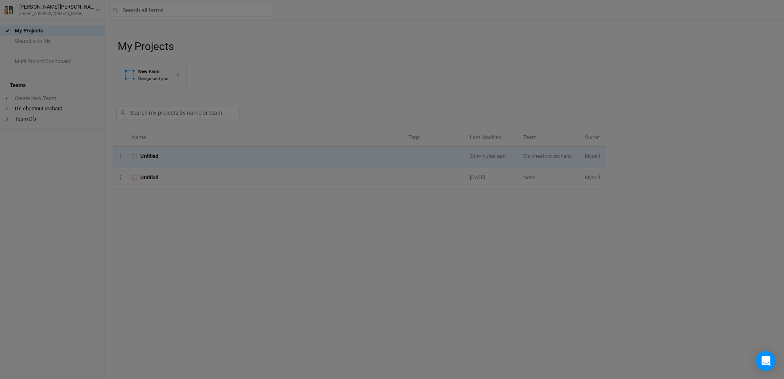
scroll to position [41, 96]
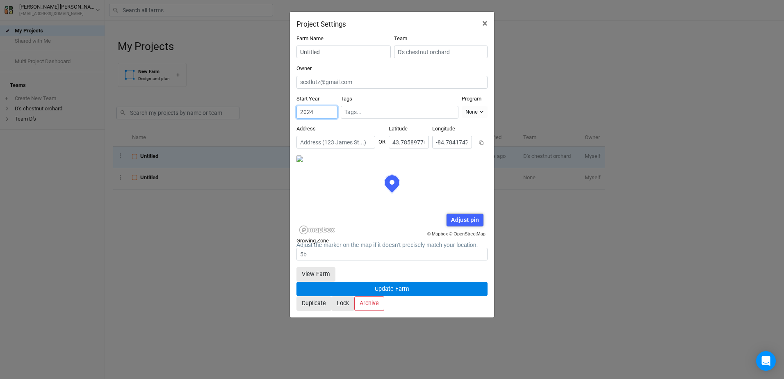
click at [330, 108] on input "2024" at bounding box center [316, 112] width 41 height 13
click at [330, 108] on input "2023" at bounding box center [316, 112] width 41 height 13
click at [330, 108] on input "2022" at bounding box center [316, 112] width 41 height 13
click at [330, 106] on input "2022" at bounding box center [316, 112] width 41 height 13
click at [330, 106] on input "2023" at bounding box center [316, 112] width 41 height 13
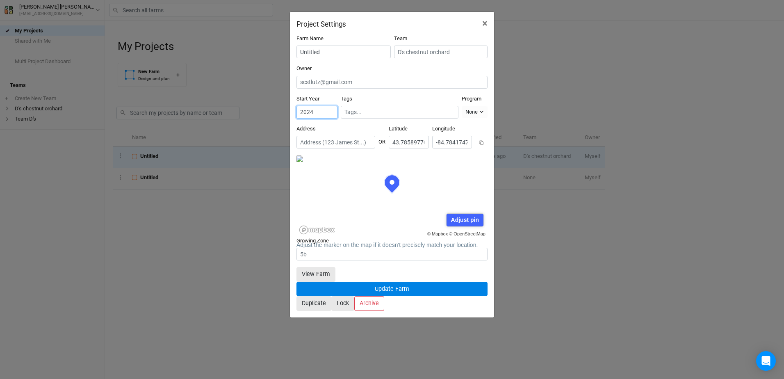
click at [330, 106] on input "2024" at bounding box center [316, 112] width 41 height 13
type input "2025"
click at [330, 106] on input "2025" at bounding box center [316, 112] width 41 height 13
drag, startPoint x: 379, startPoint y: 189, endPoint x: 373, endPoint y: 212, distance: 24.1
click at [373, 212] on div "© Mapbox © OpenStreetMap Adjust pin Save Cancel" at bounding box center [391, 196] width 191 height 82
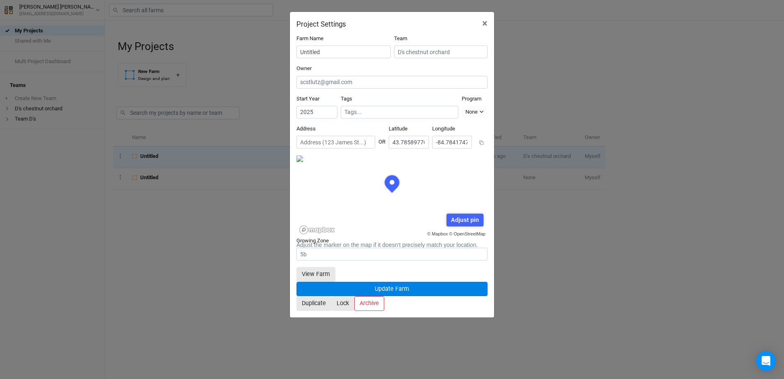
click at [319, 167] on div "© Mapbox © OpenStreetMap Adjust pin Save Cancel" at bounding box center [391, 196] width 191 height 82
click at [488, 22] on button "×" at bounding box center [485, 23] width 18 height 23
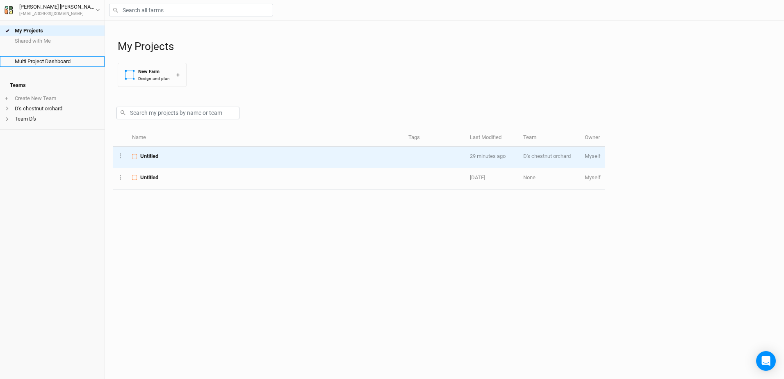
click at [52, 61] on link "Multi Project Dashboard" at bounding box center [52, 61] width 105 height 10
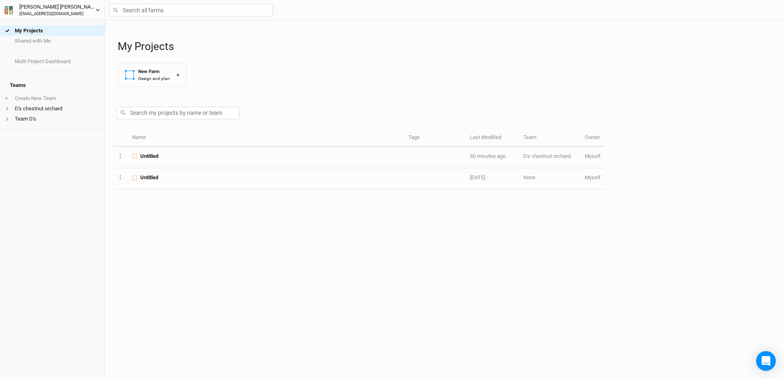
click at [98, 11] on icon "button" at bounding box center [98, 10] width 5 height 5
click at [61, 25] on button "User settings" at bounding box center [67, 25] width 65 height 11
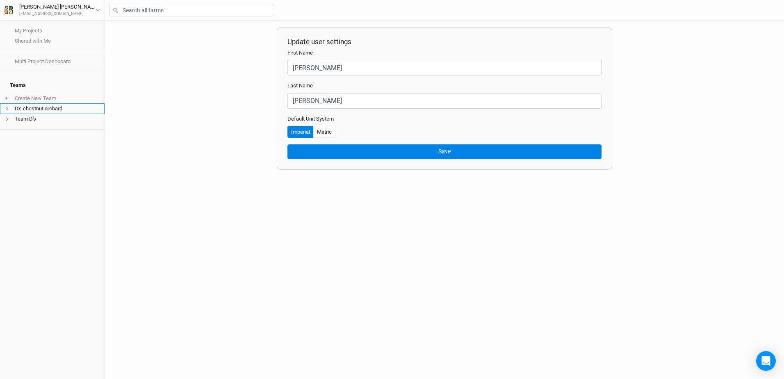
click at [58, 103] on li "D's chestnut orchard" at bounding box center [52, 108] width 105 height 10
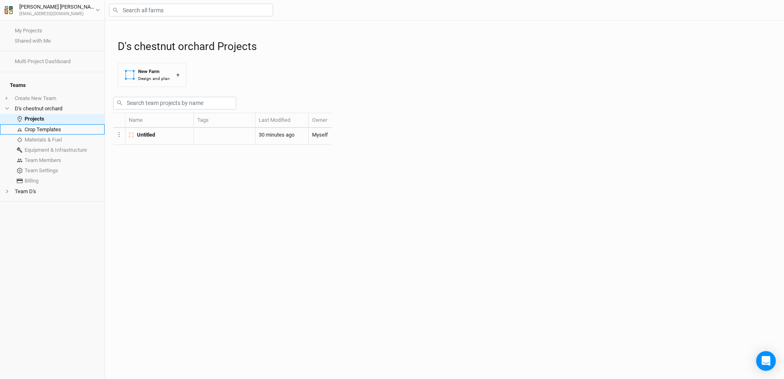
click at [51, 124] on link "Crop Templates" at bounding box center [52, 129] width 105 height 10
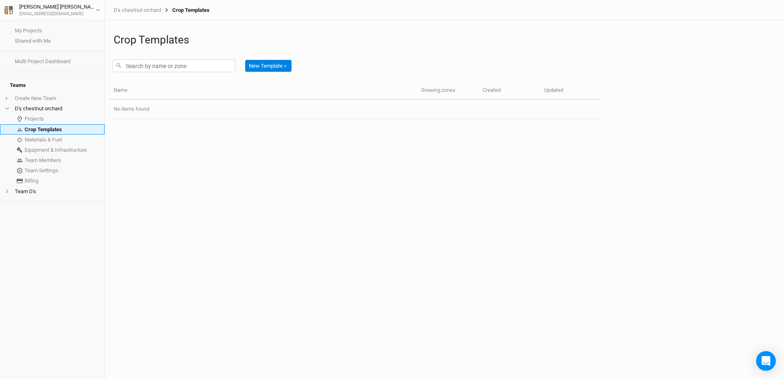
click at [51, 124] on link "Crop Templates" at bounding box center [52, 129] width 105 height 10
click at [39, 116] on link "Projects" at bounding box center [52, 119] width 105 height 10
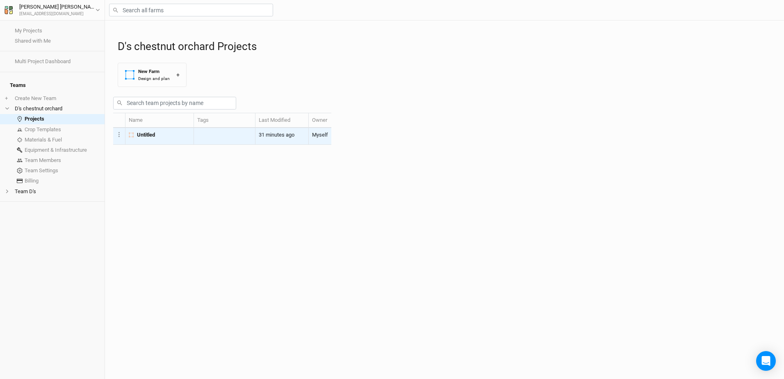
click at [148, 139] on span "Untitled" at bounding box center [146, 134] width 18 height 7
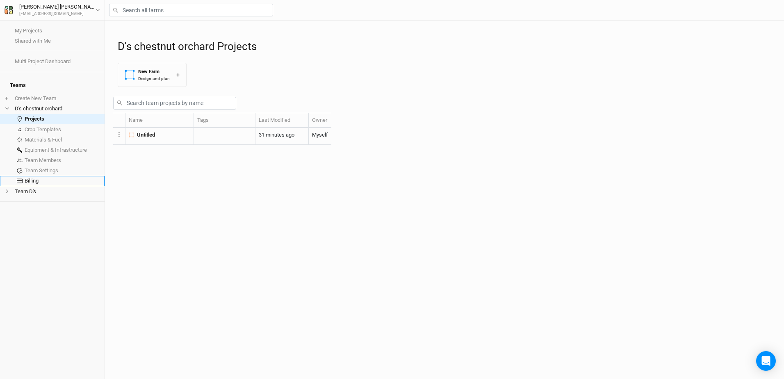
click at [32, 176] on link "Billing" at bounding box center [52, 181] width 105 height 10
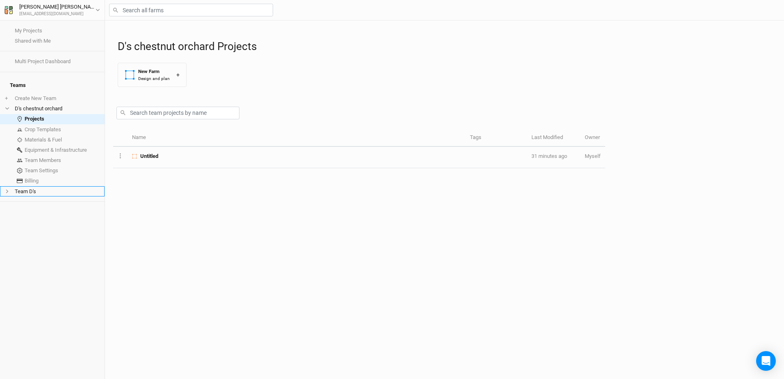
click at [19, 187] on li "Team D's" at bounding box center [52, 191] width 105 height 10
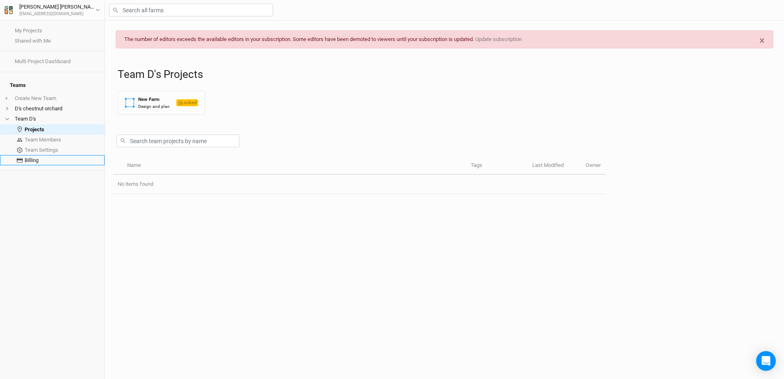
click at [31, 155] on link "Billing" at bounding box center [52, 160] width 105 height 10
click at [39, 104] on li "D's chestnut orchard" at bounding box center [52, 108] width 105 height 10
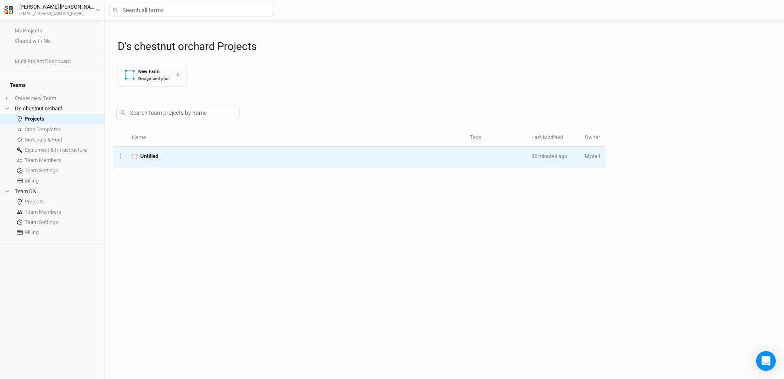
click at [150, 155] on span "Untitled" at bounding box center [149, 156] width 18 height 7
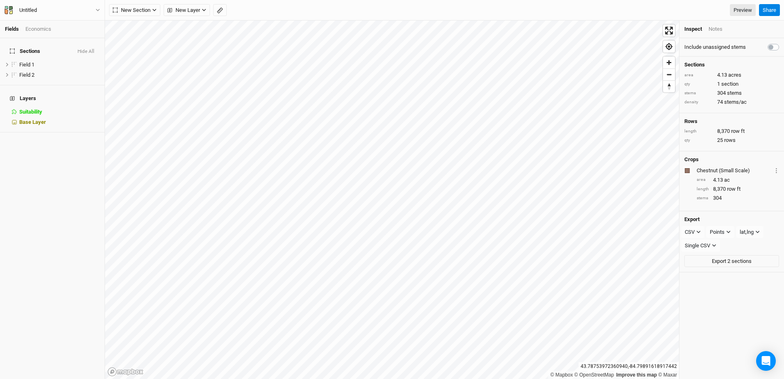
click at [34, 28] on div "Economics" at bounding box center [38, 28] width 26 height 7
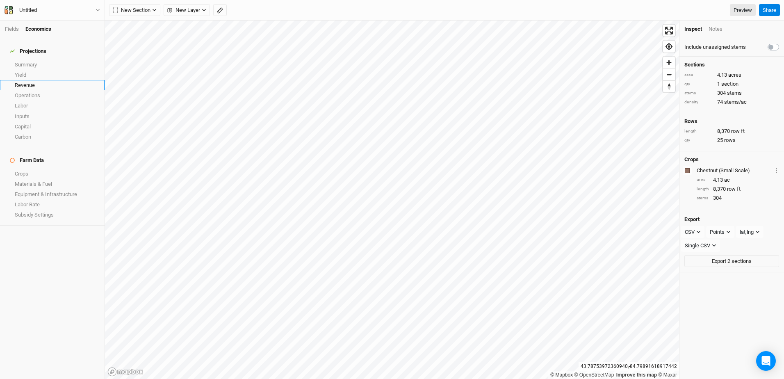
click at [29, 81] on link "Revenue" at bounding box center [52, 85] width 105 height 10
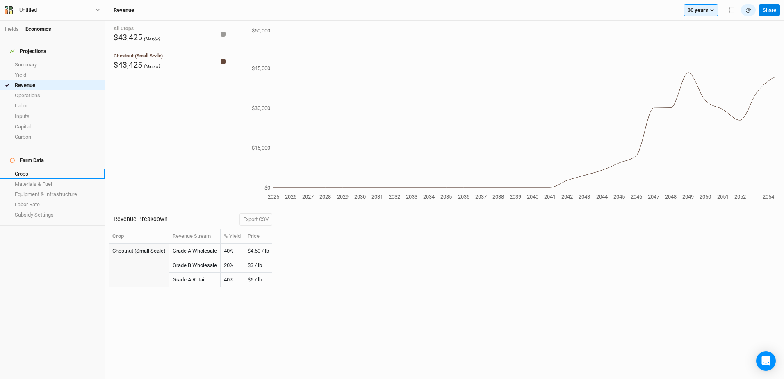
click at [49, 169] on link "Crops" at bounding box center [52, 174] width 105 height 10
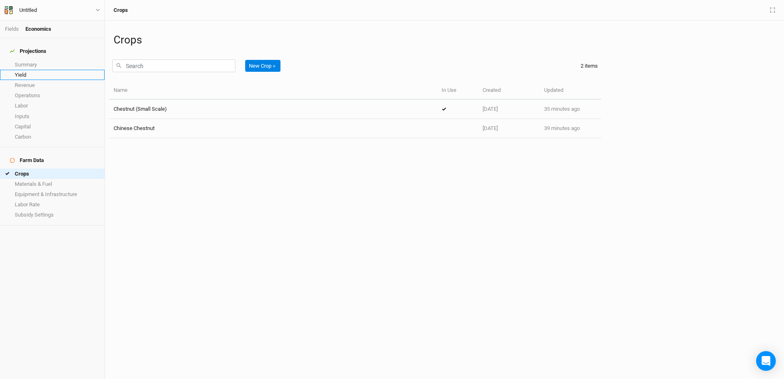
click at [24, 70] on link "Yield" at bounding box center [52, 75] width 105 height 10
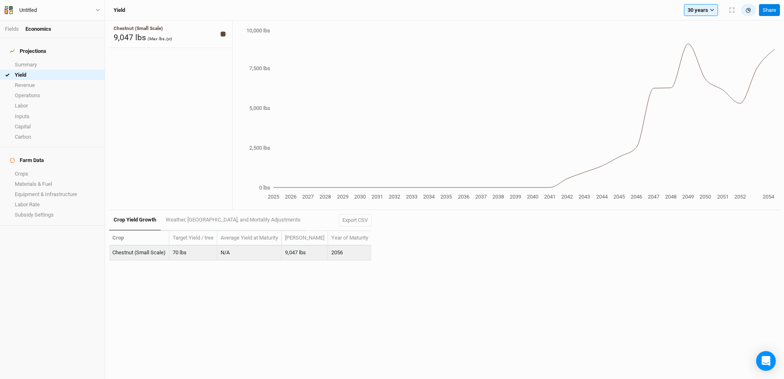
click at [146, 255] on td "Chestnut (Small Scale)" at bounding box center [139, 253] width 60 height 14
click at [146, 254] on td "Chestnut (Small Scale)" at bounding box center [139, 253] width 60 height 14
click at [23, 169] on link "Crops" at bounding box center [52, 174] width 105 height 10
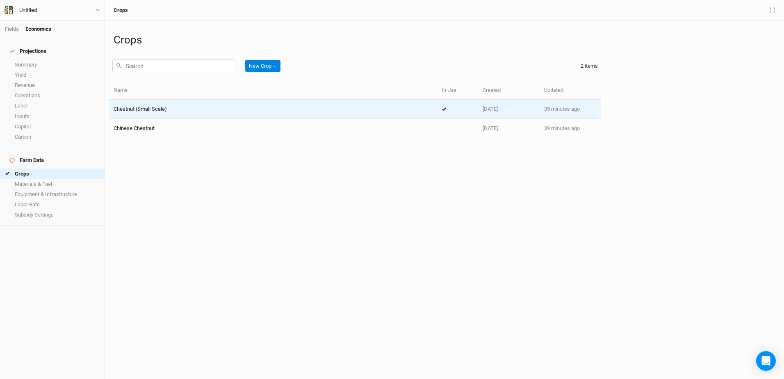
click at [143, 110] on span "Chestnut (Small Scale)" at bounding box center [140, 109] width 53 height 6
